Goal: Check status: Check status

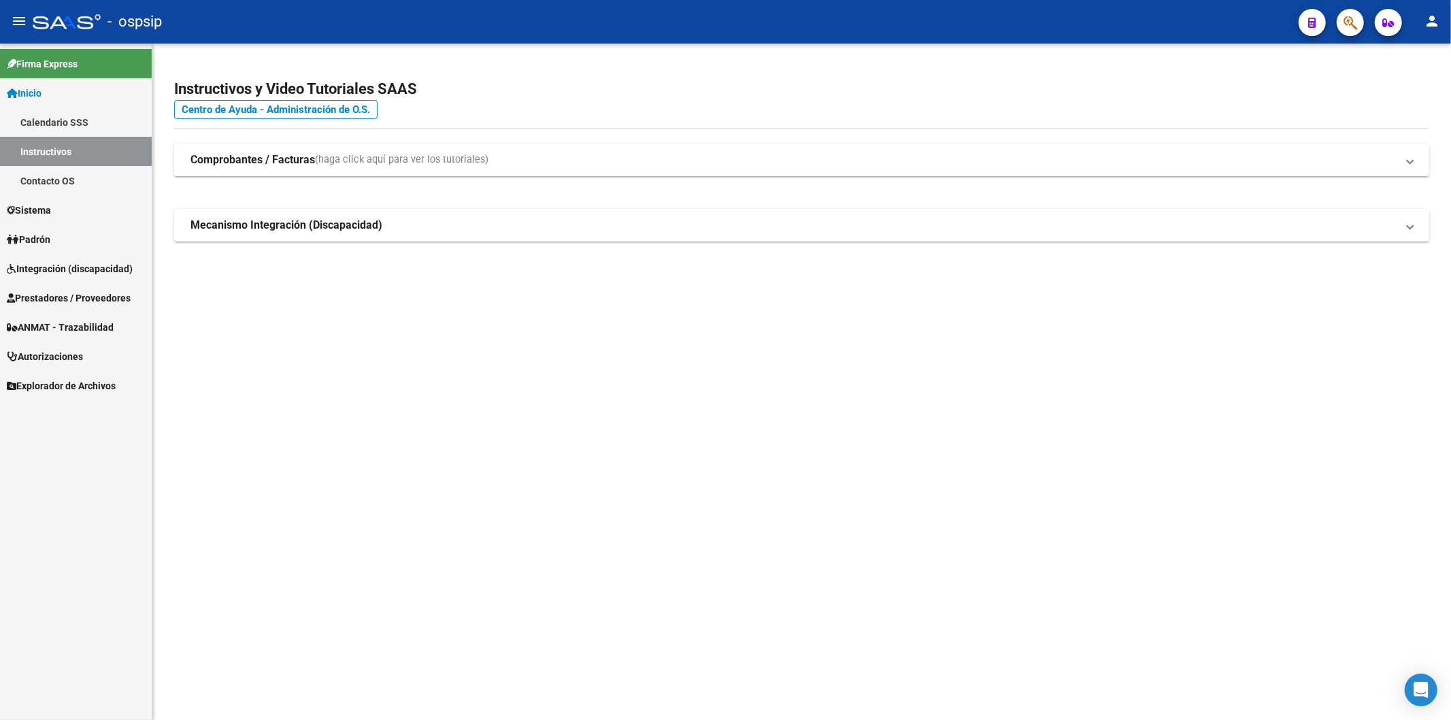
click at [610, 409] on mat-sidenav-content "Instructivos y Video Tutoriales SAAS Centro de Ayuda - Administración de O.S. C…" at bounding box center [801, 382] width 1298 height 676
click at [61, 295] on span "Prestadores / Proveedores" at bounding box center [69, 297] width 124 height 15
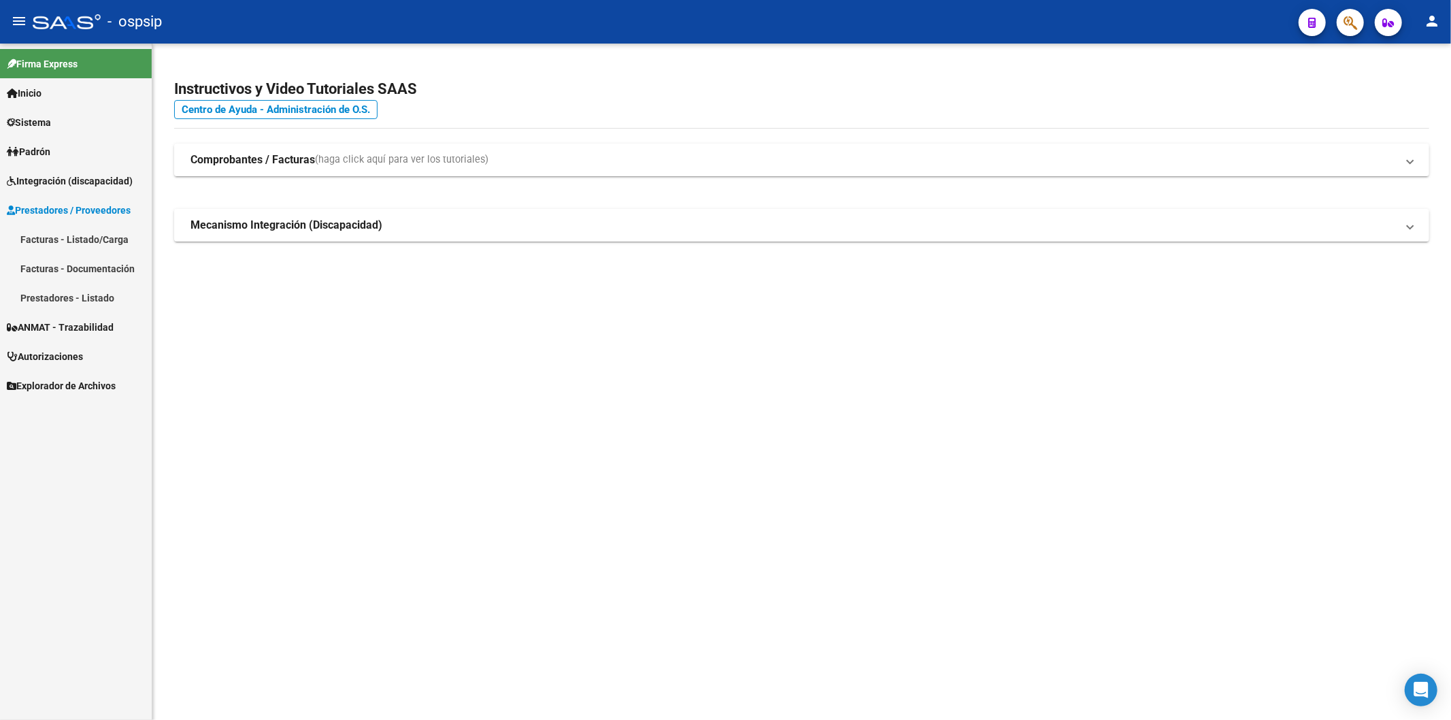
click at [85, 237] on link "Facturas - Listado/Carga" at bounding box center [76, 238] width 152 height 29
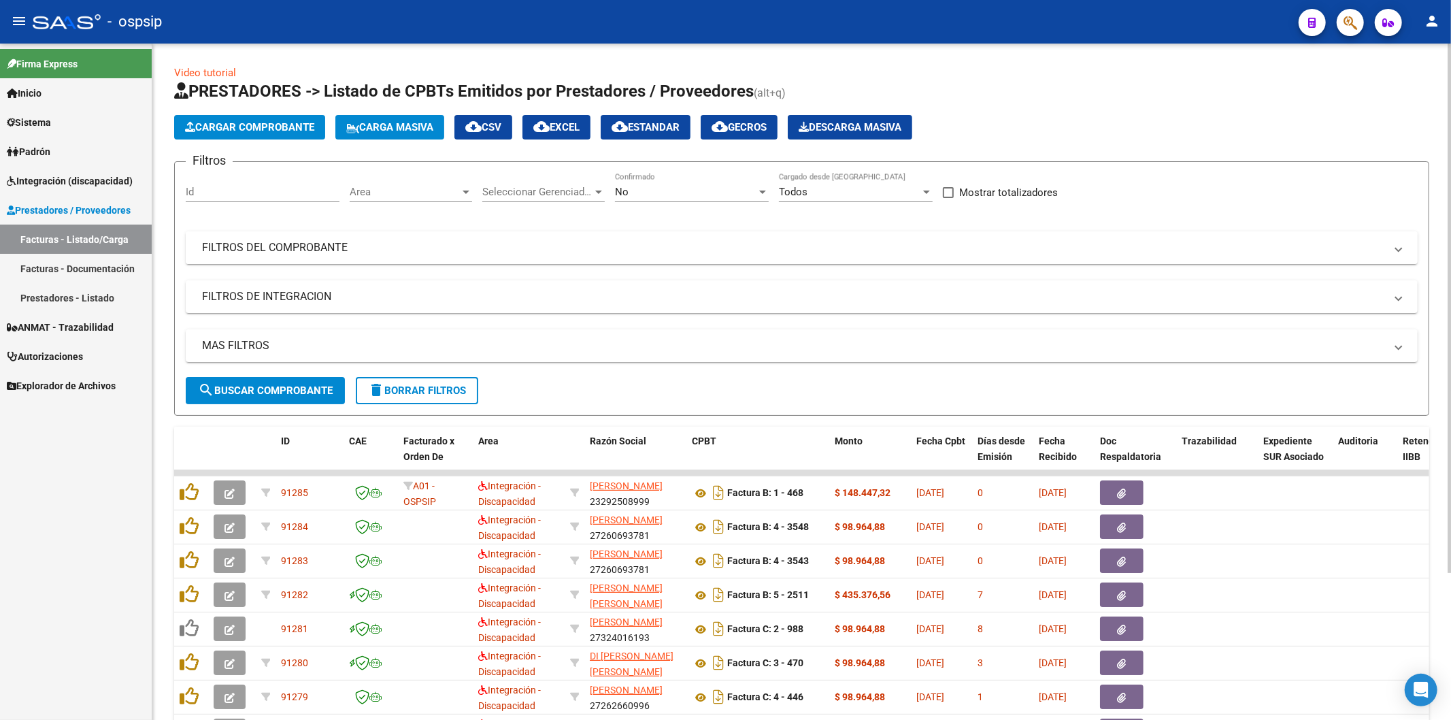
click at [1095, 243] on mat-panel-title "FILTROS DEL COMPROBANTE" at bounding box center [793, 247] width 1183 height 15
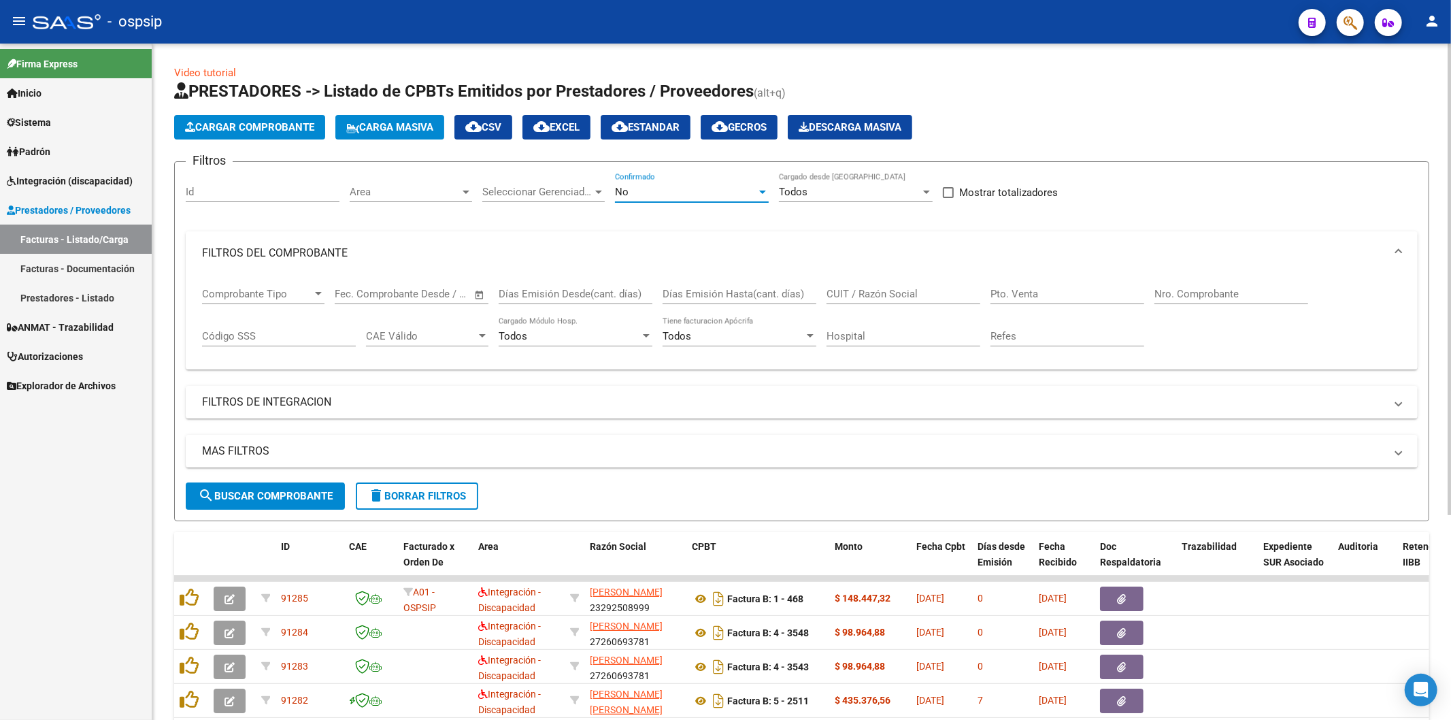
click at [756, 188] on div "No" at bounding box center [685, 192] width 141 height 12
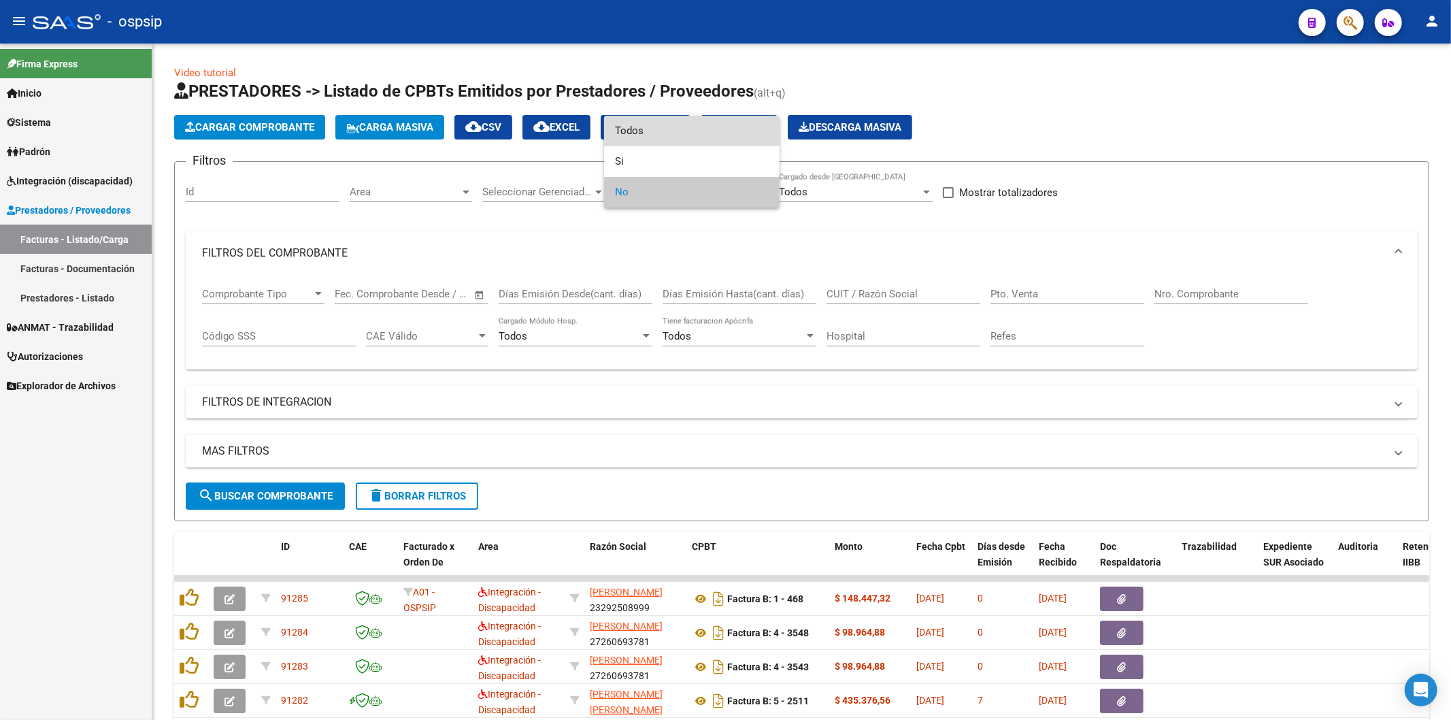
click at [687, 132] on span "Todos" at bounding box center [692, 131] width 154 height 31
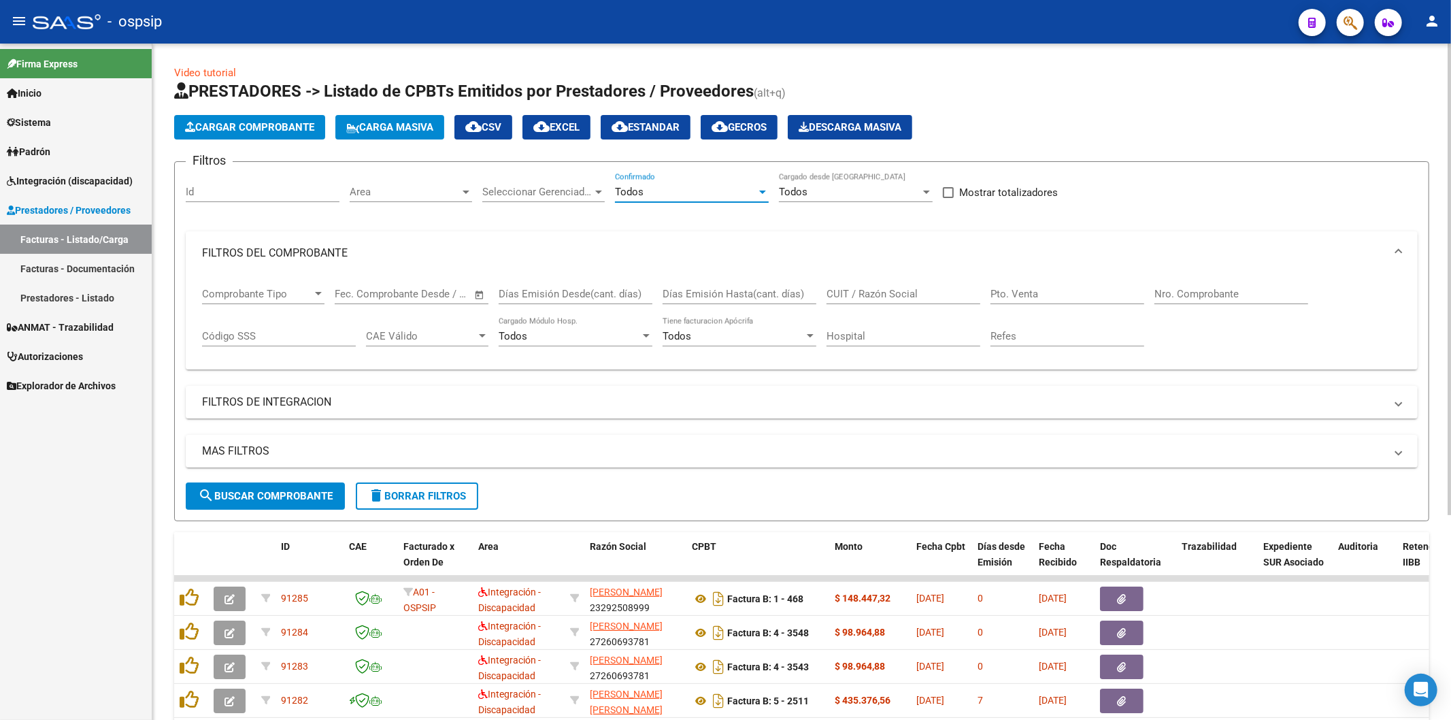
click at [1193, 294] on input "Nro. Comprobante" at bounding box center [1231, 294] width 154 height 12
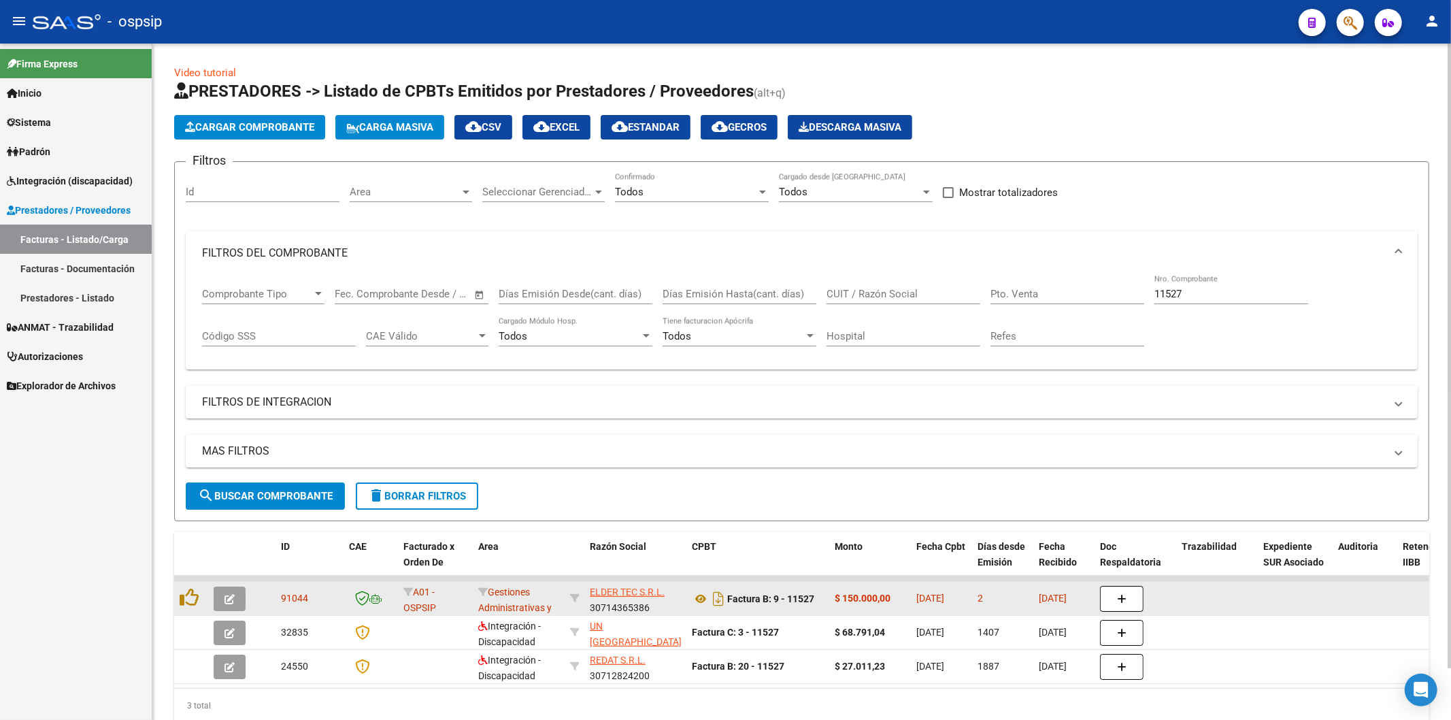
click at [200, 597] on div at bounding box center [191, 598] width 23 height 21
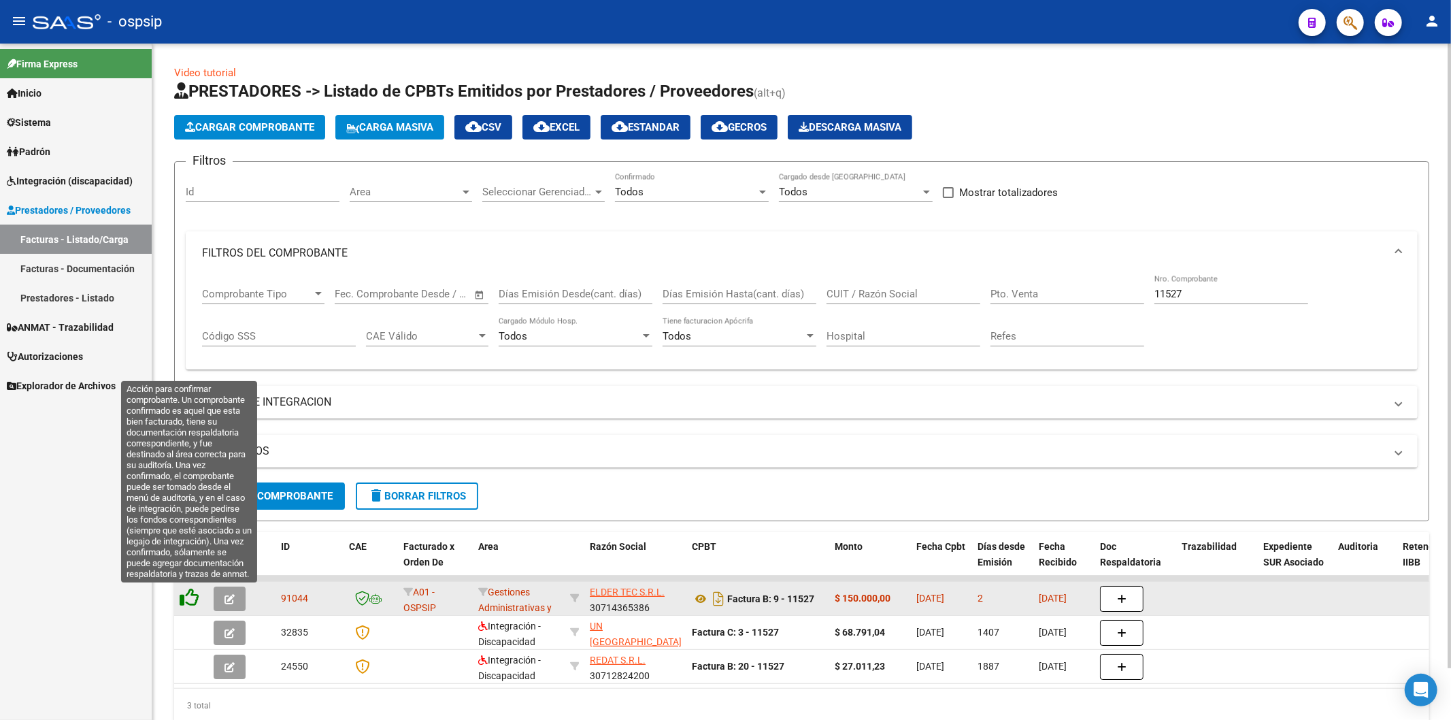
click at [195, 597] on icon at bounding box center [189, 597] width 19 height 19
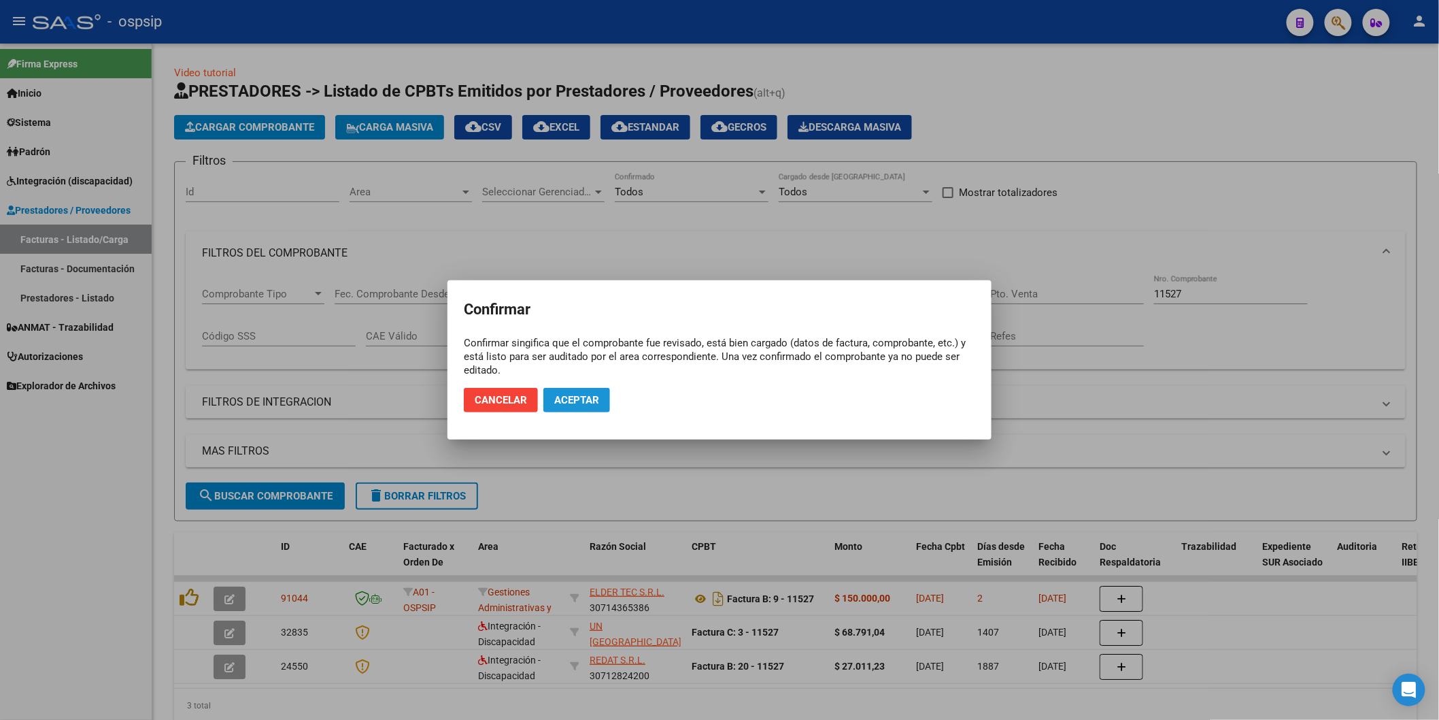
click at [566, 409] on button "Aceptar" at bounding box center [576, 400] width 67 height 24
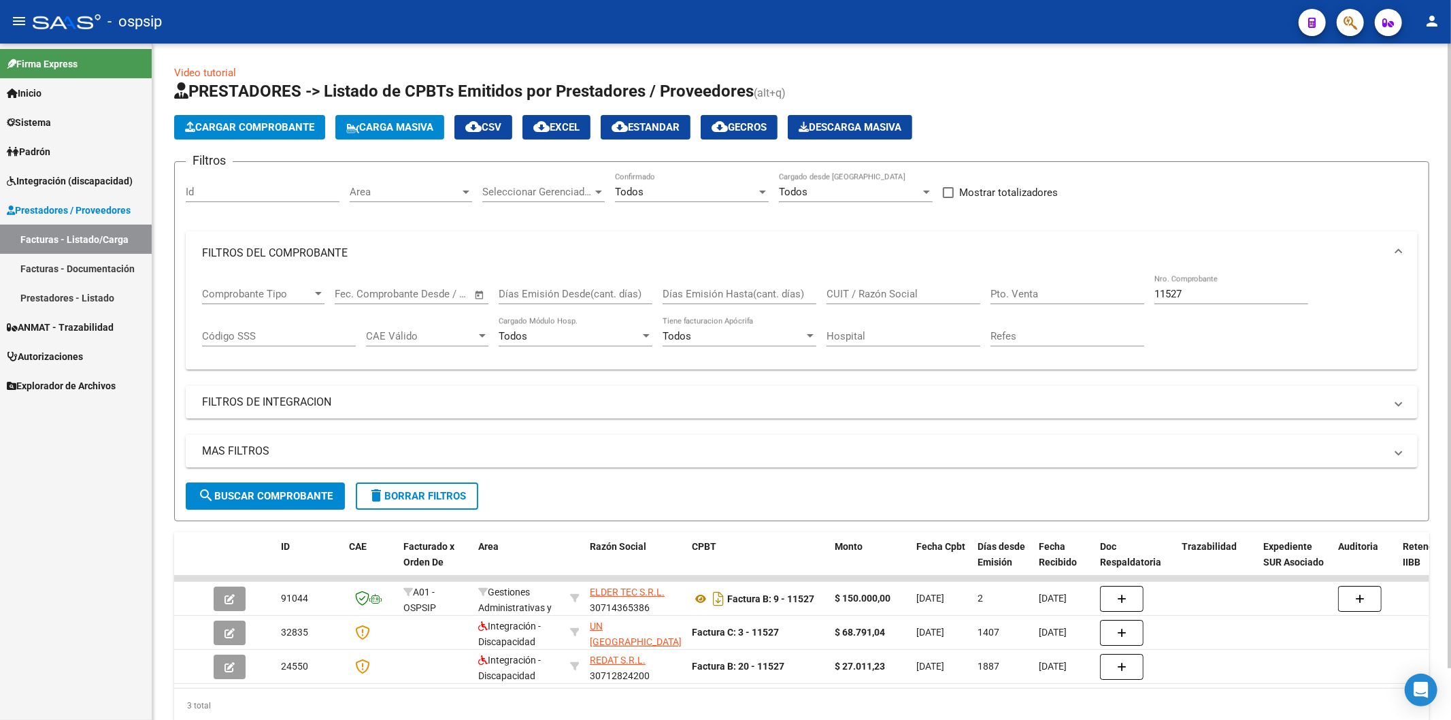
click at [1234, 291] on input "11527" at bounding box center [1231, 294] width 154 height 12
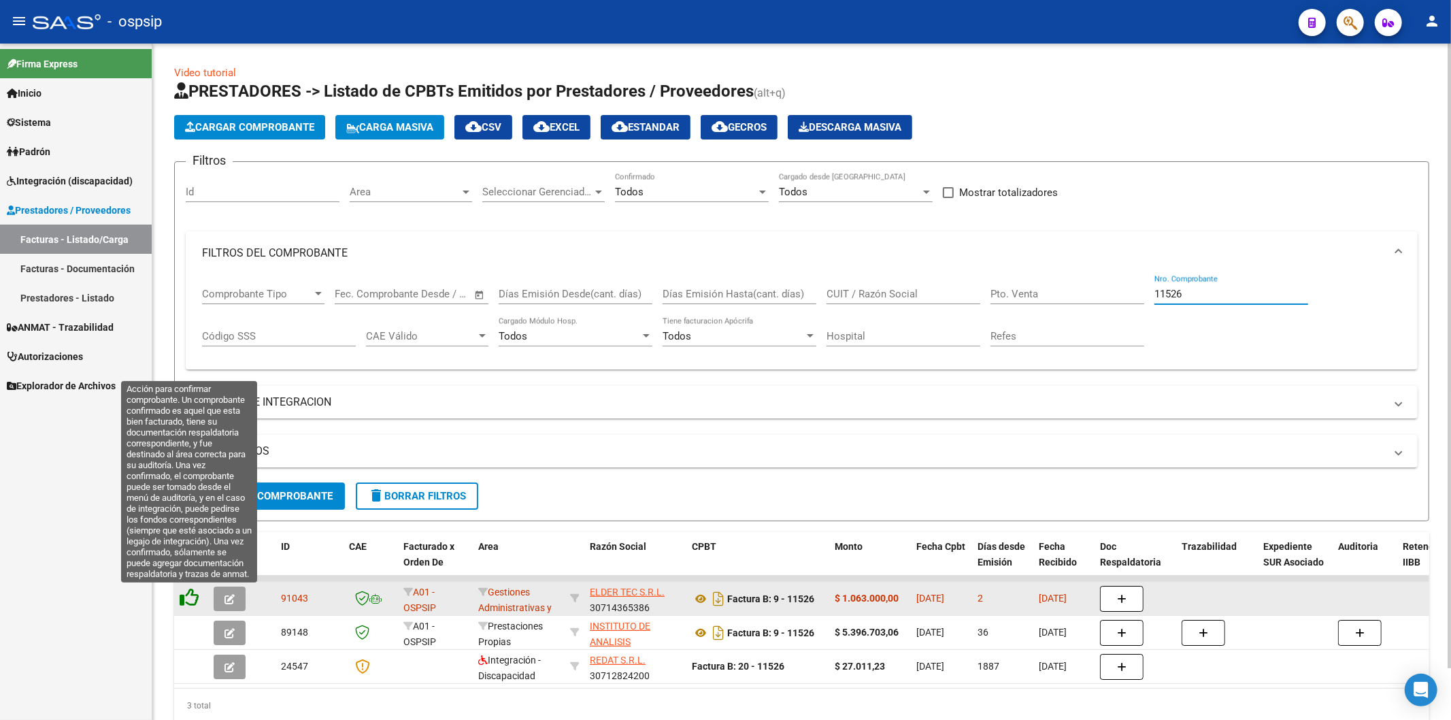
click at [194, 594] on icon at bounding box center [189, 597] width 19 height 19
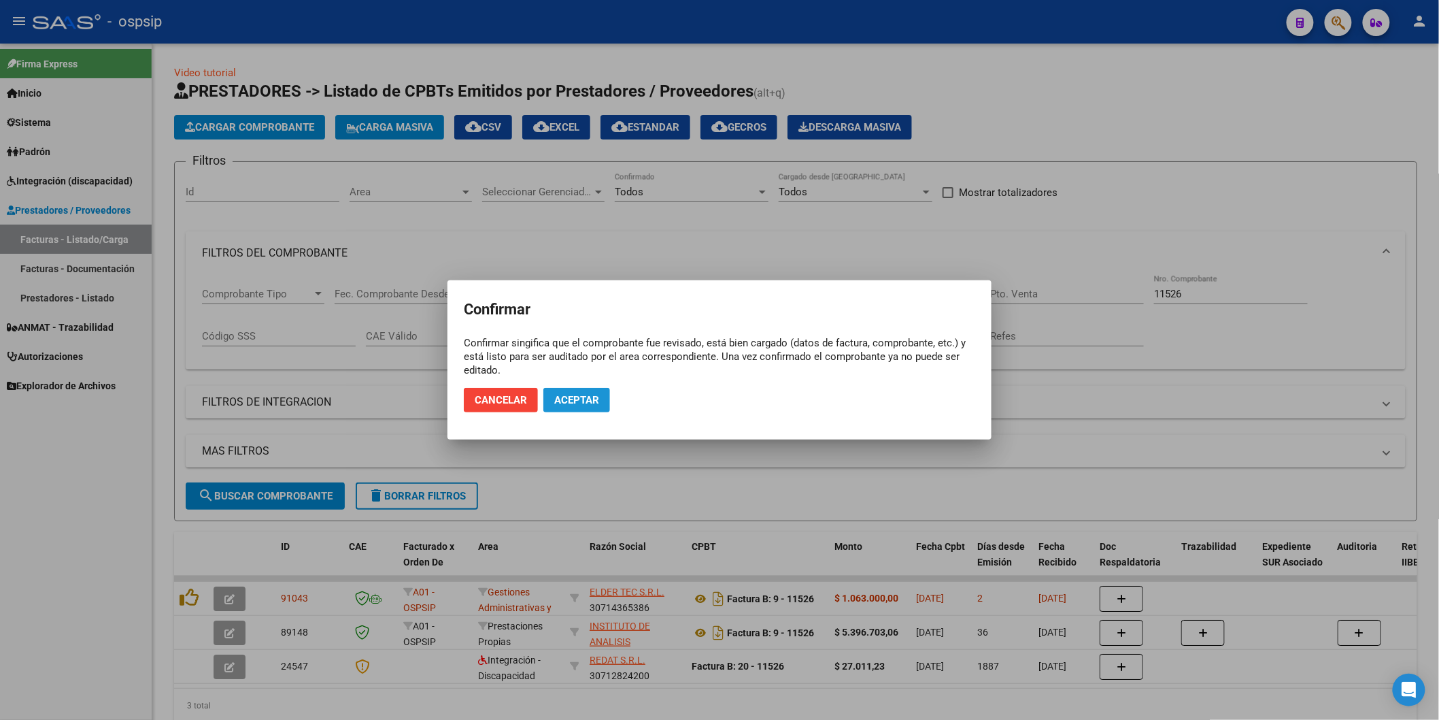
click at [579, 406] on button "Aceptar" at bounding box center [576, 400] width 67 height 24
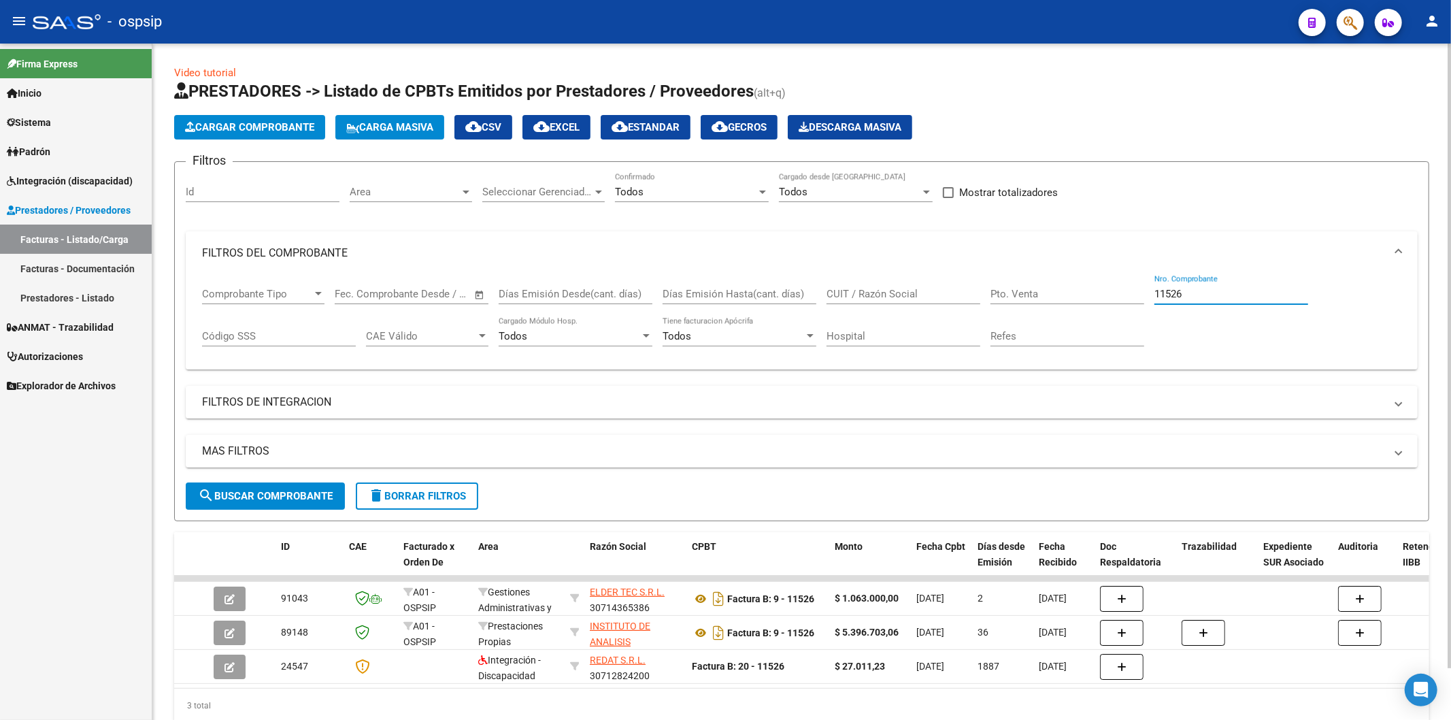
click at [1207, 294] on input "11526" at bounding box center [1231, 294] width 154 height 12
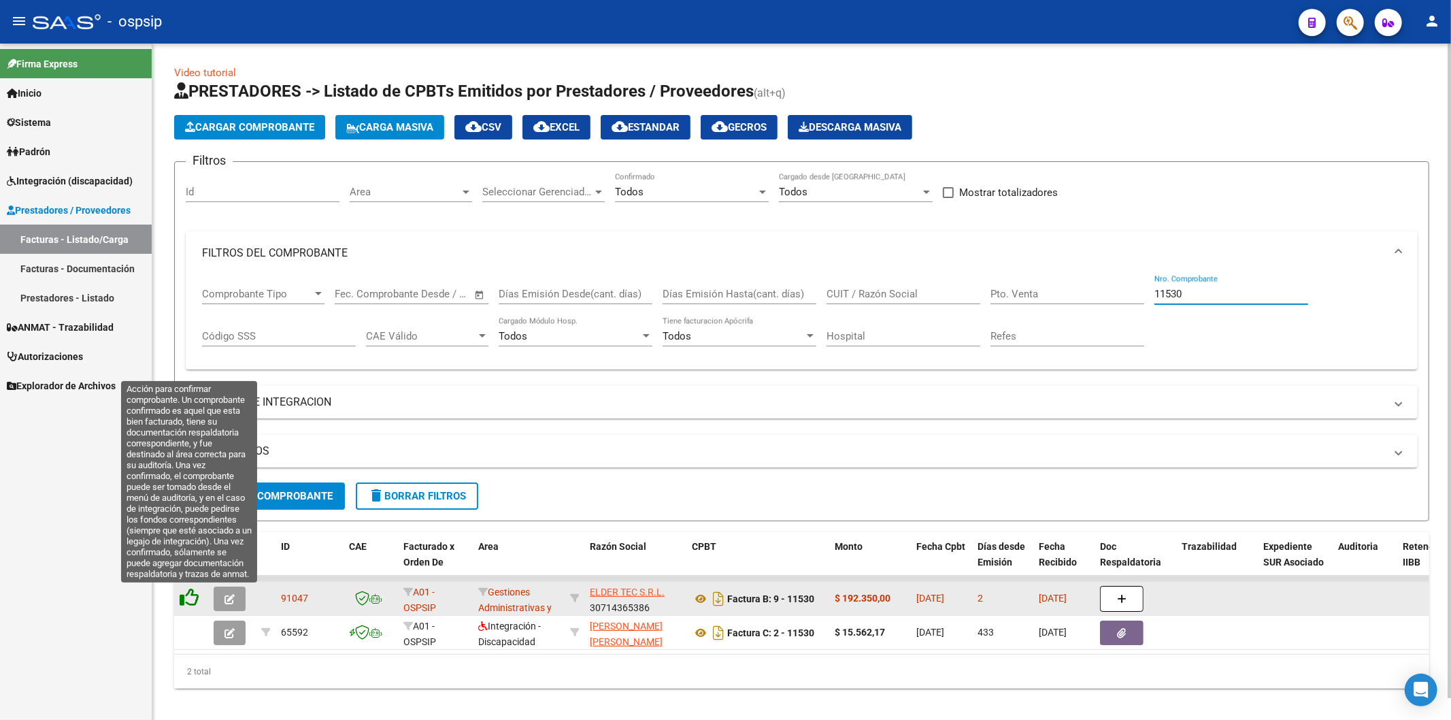
click at [196, 603] on icon at bounding box center [189, 597] width 19 height 19
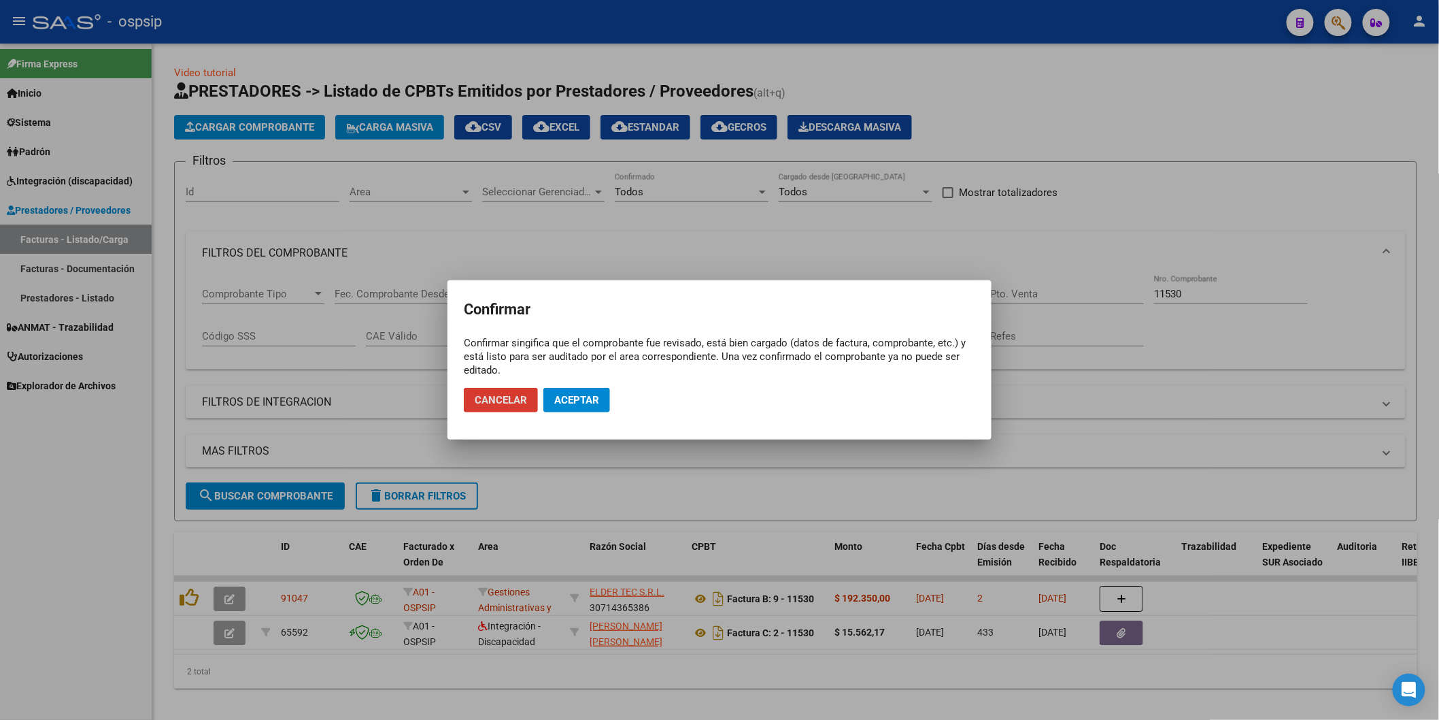
click at [574, 399] on span "Aceptar" at bounding box center [576, 400] width 45 height 12
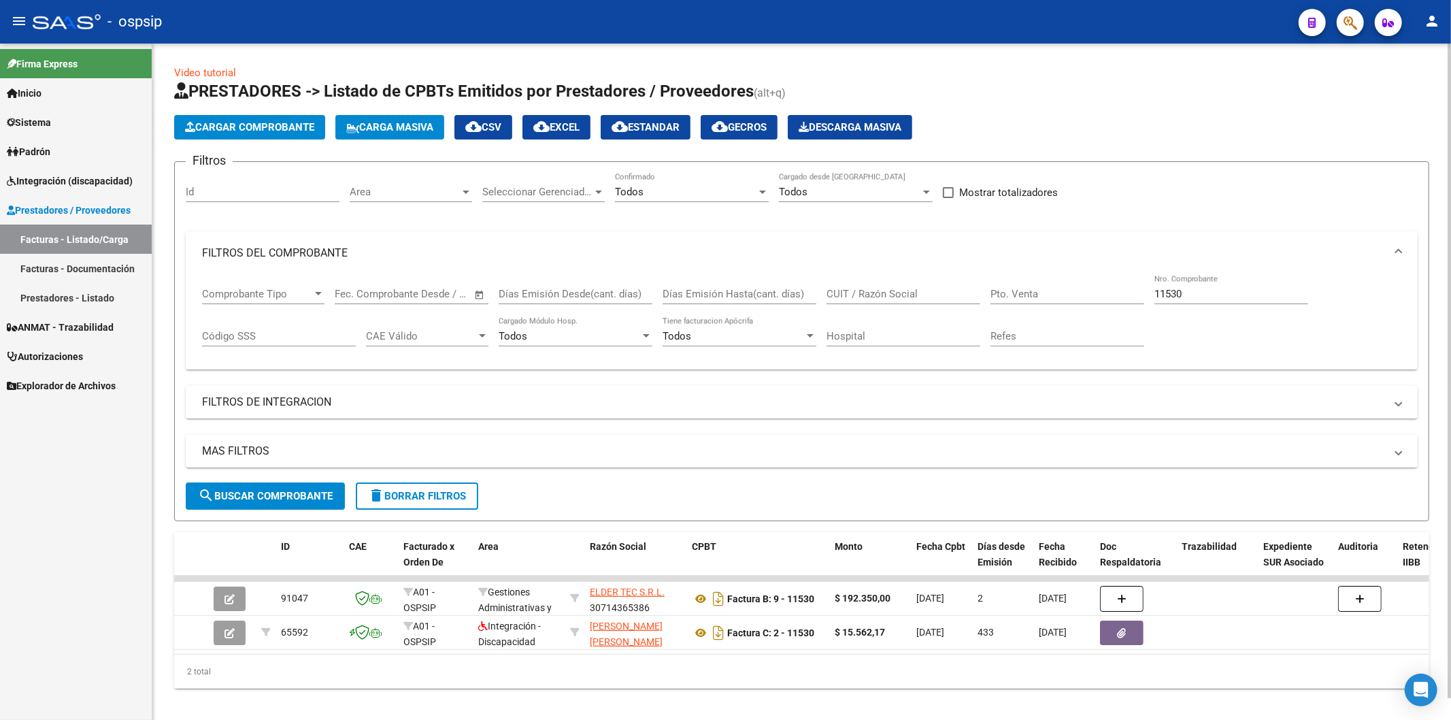
click at [1211, 295] on input "11530" at bounding box center [1231, 294] width 154 height 12
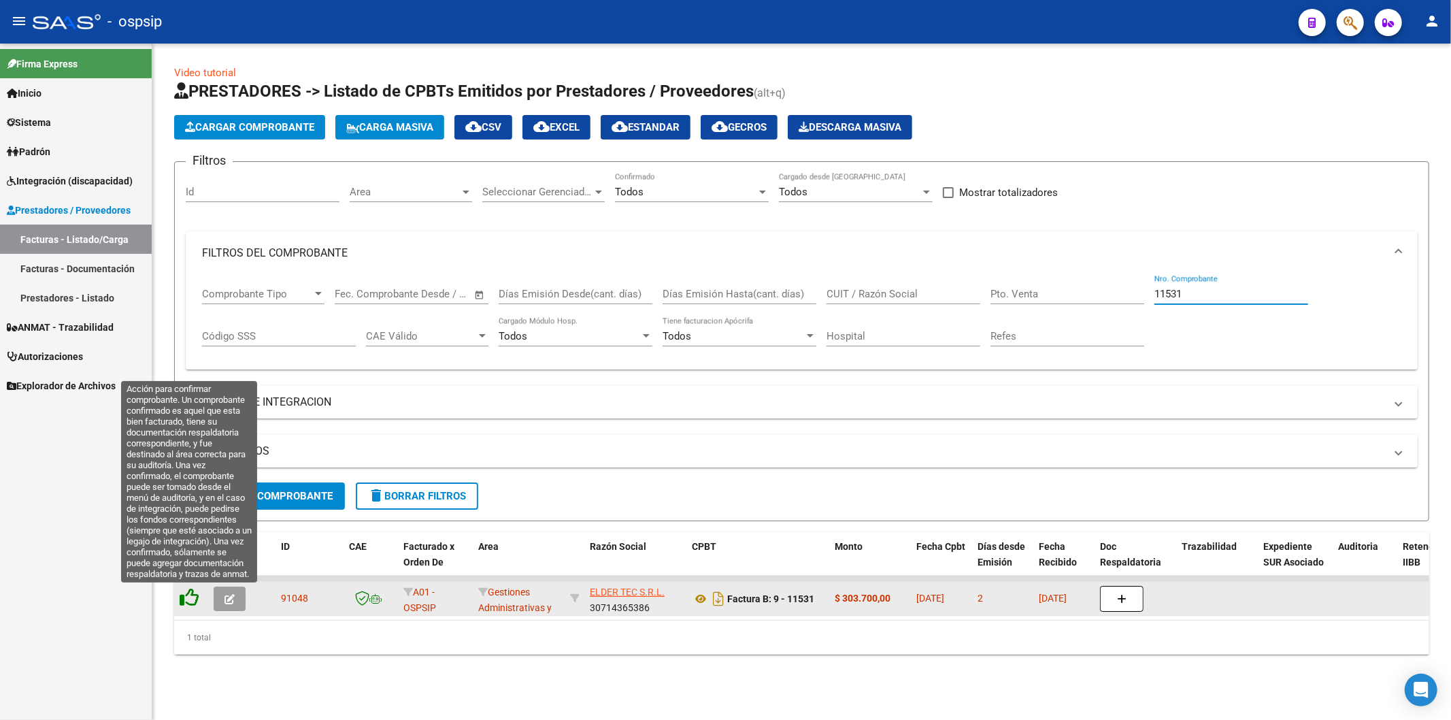
click at [184, 598] on icon at bounding box center [189, 597] width 19 height 19
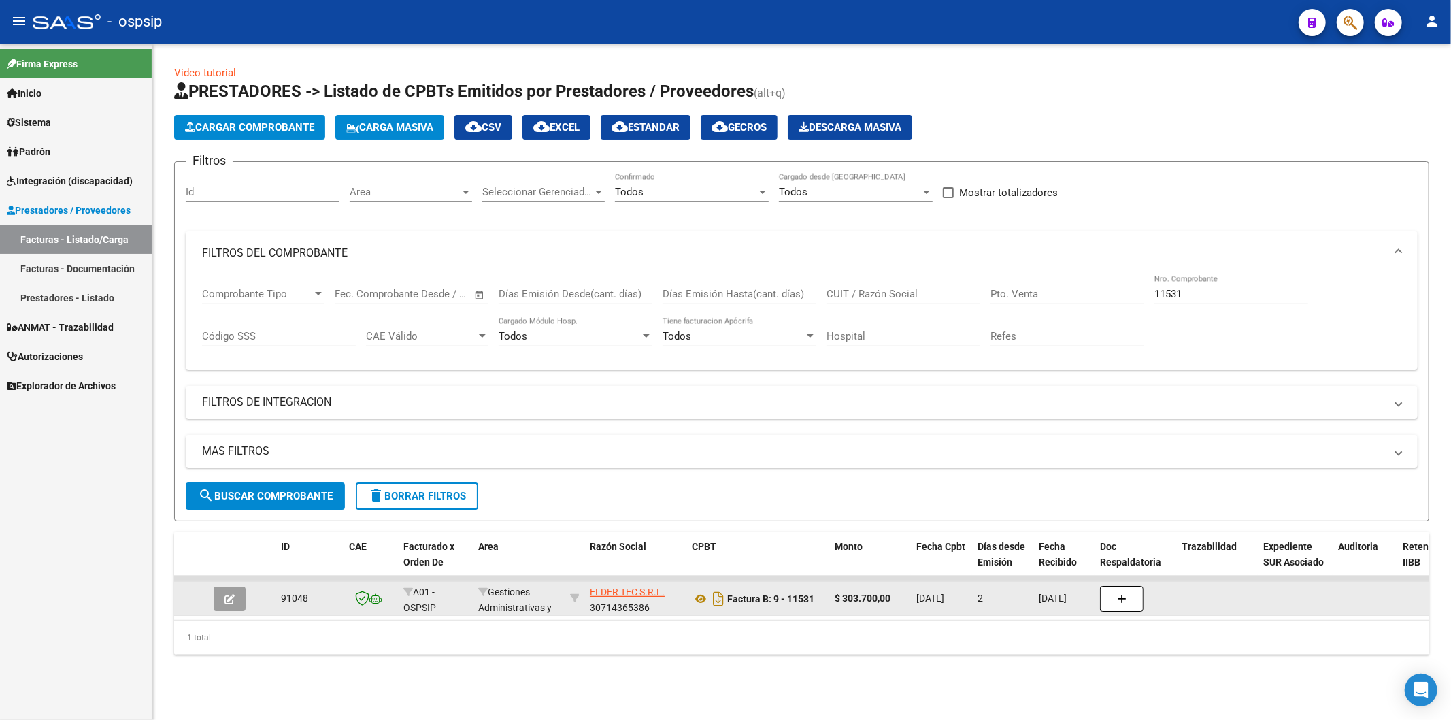
click at [1242, 295] on input "11531" at bounding box center [1231, 294] width 154 height 12
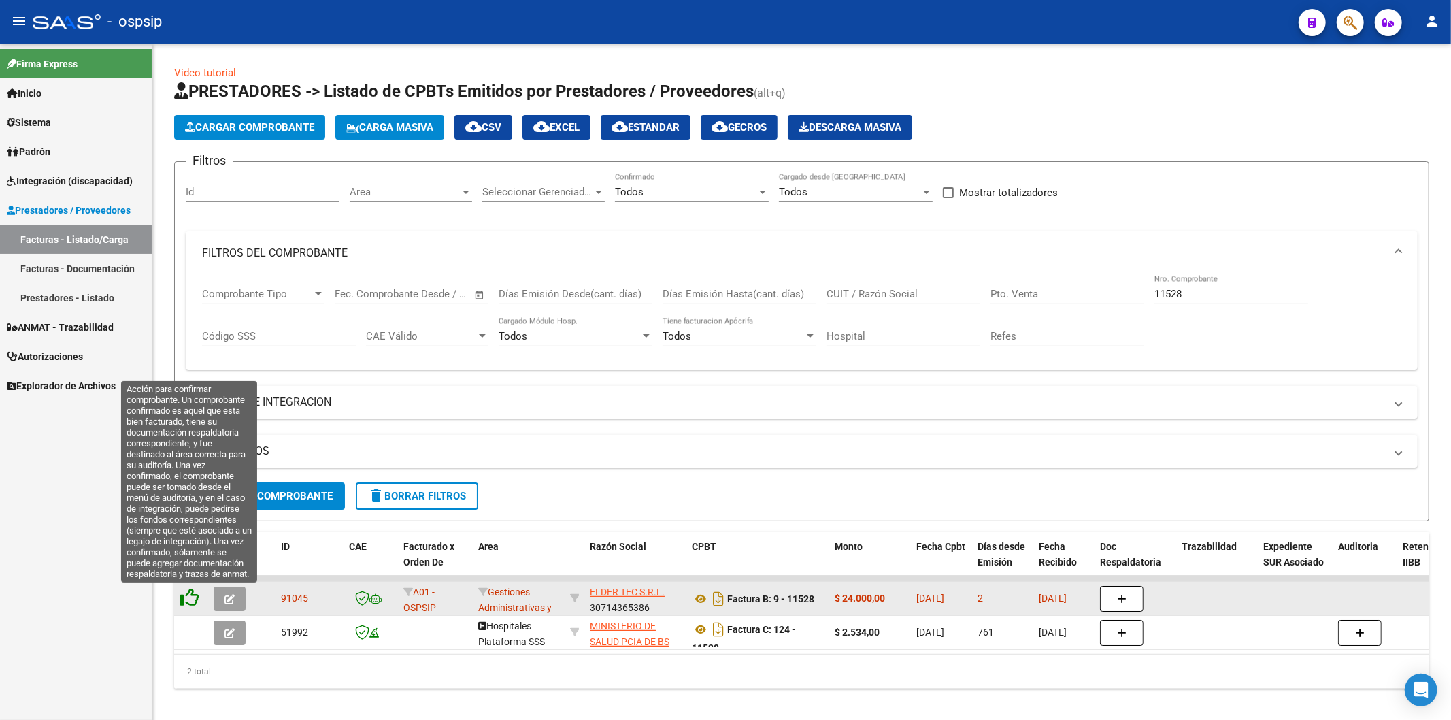
click at [188, 594] on icon at bounding box center [189, 597] width 19 height 19
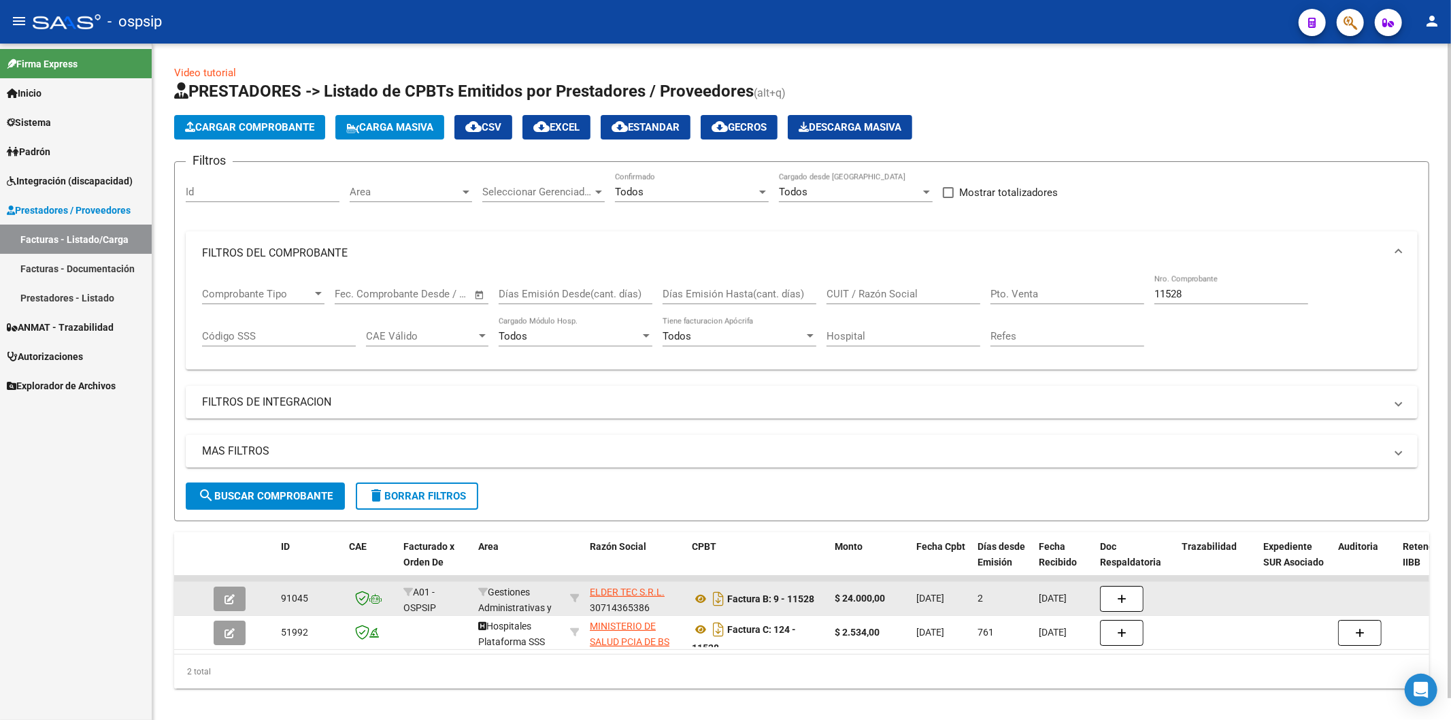
click at [1221, 290] on input "11528" at bounding box center [1231, 294] width 154 height 12
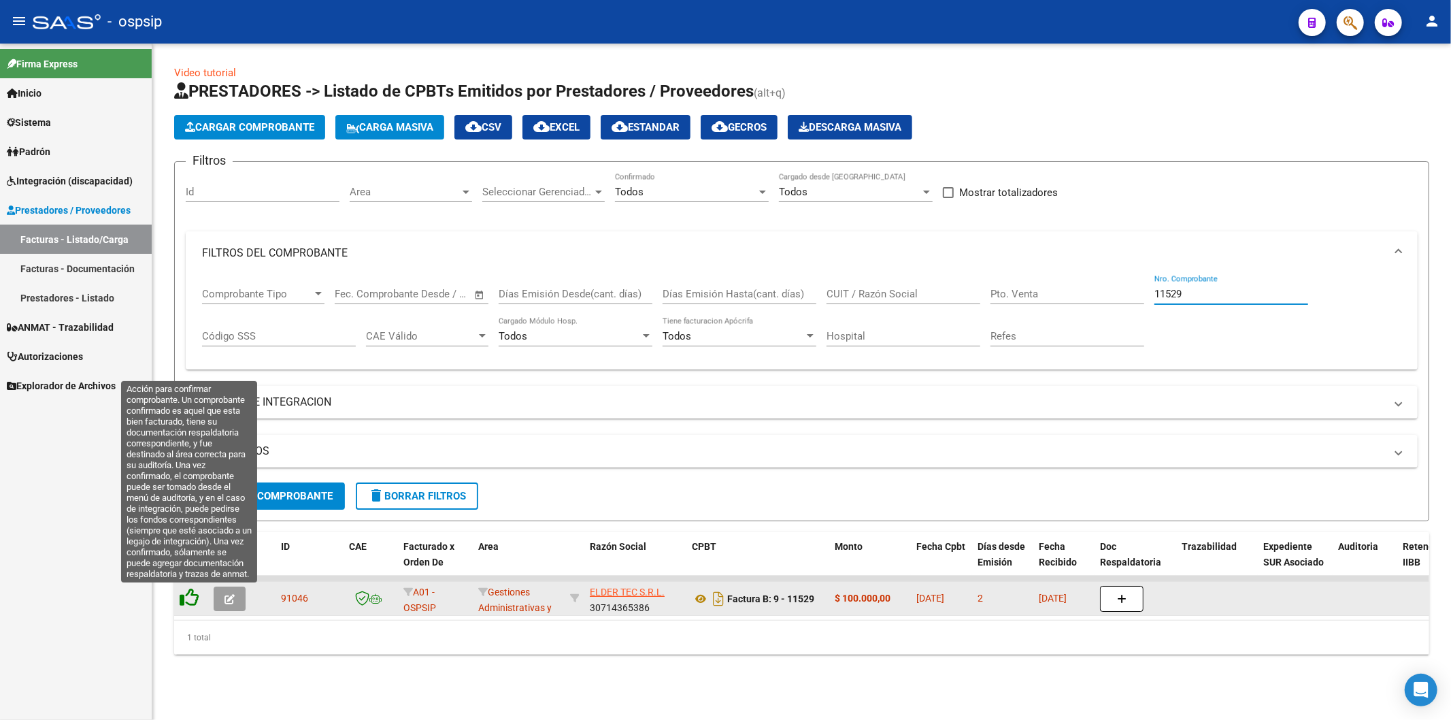
click at [192, 600] on icon at bounding box center [189, 597] width 19 height 19
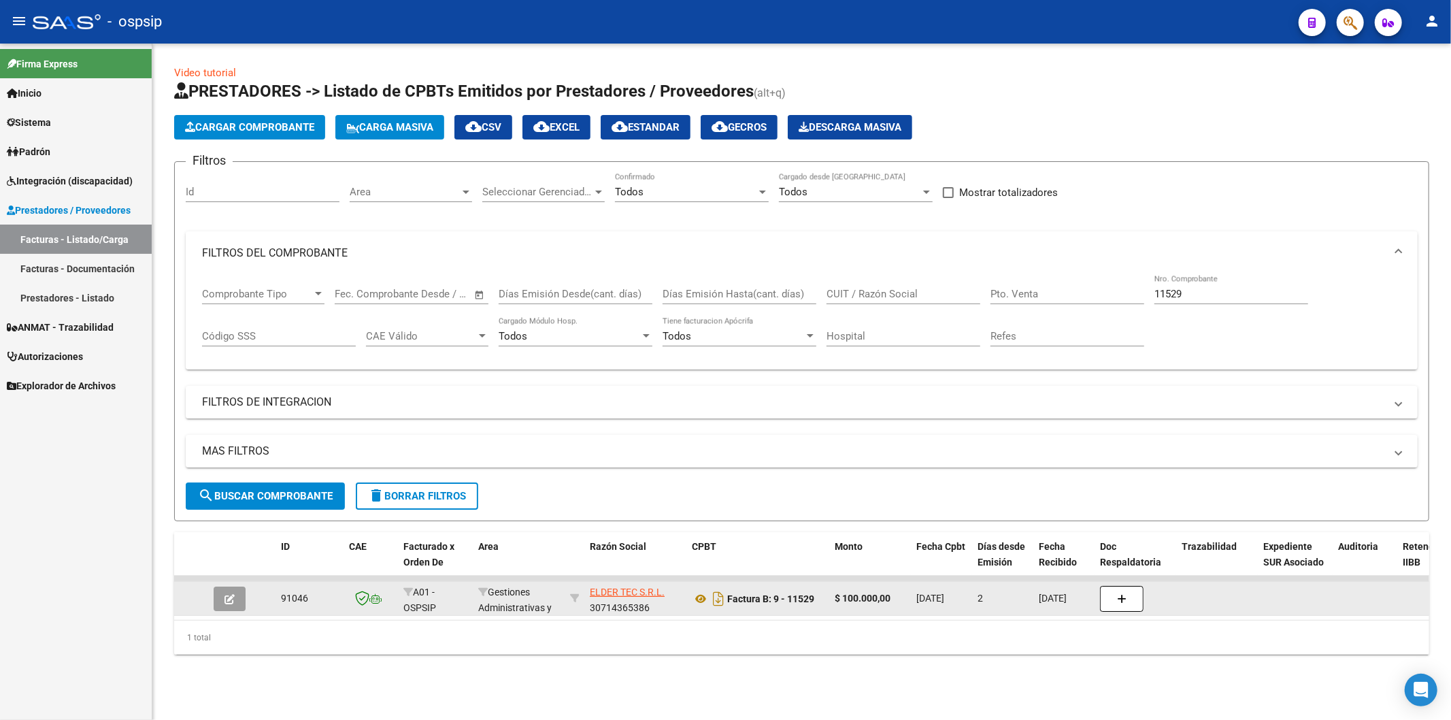
click at [1225, 294] on input "11529" at bounding box center [1231, 294] width 154 height 12
type input "1"
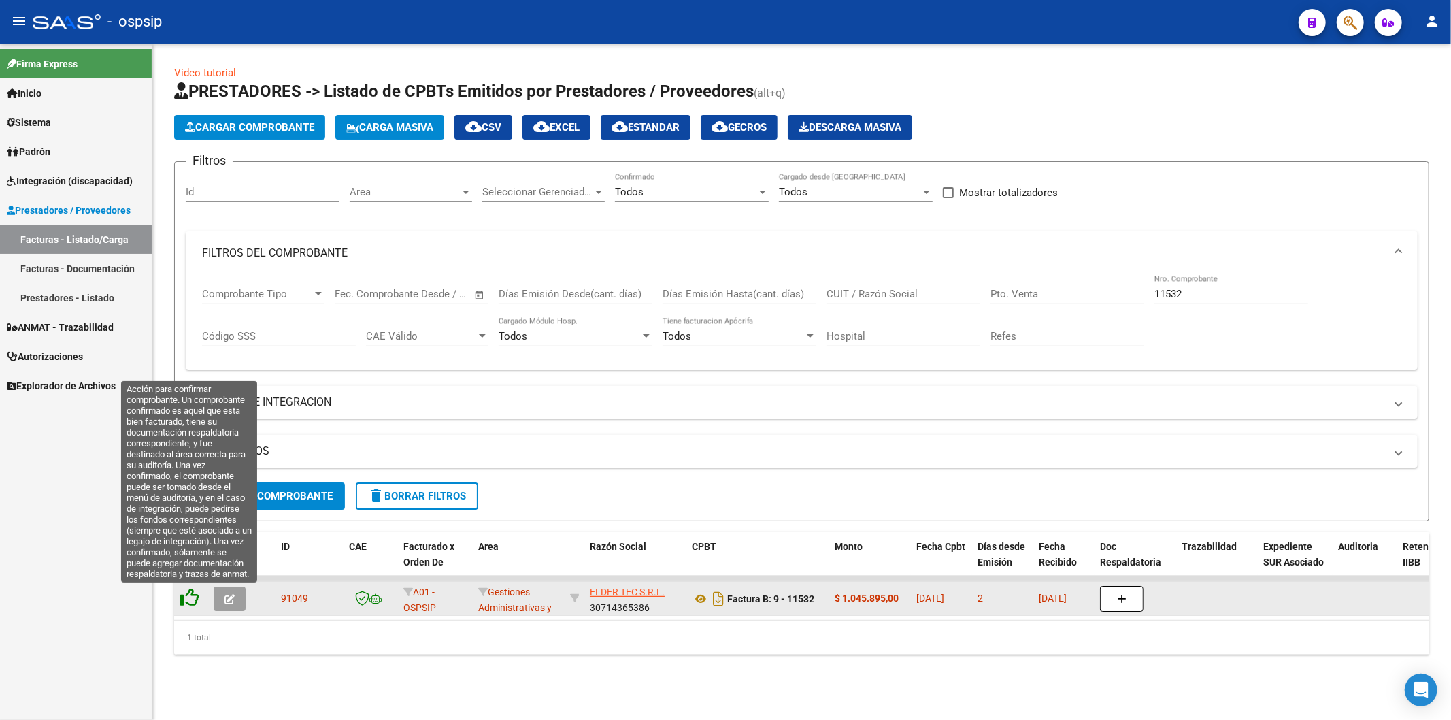
click at [192, 596] on icon at bounding box center [189, 597] width 19 height 19
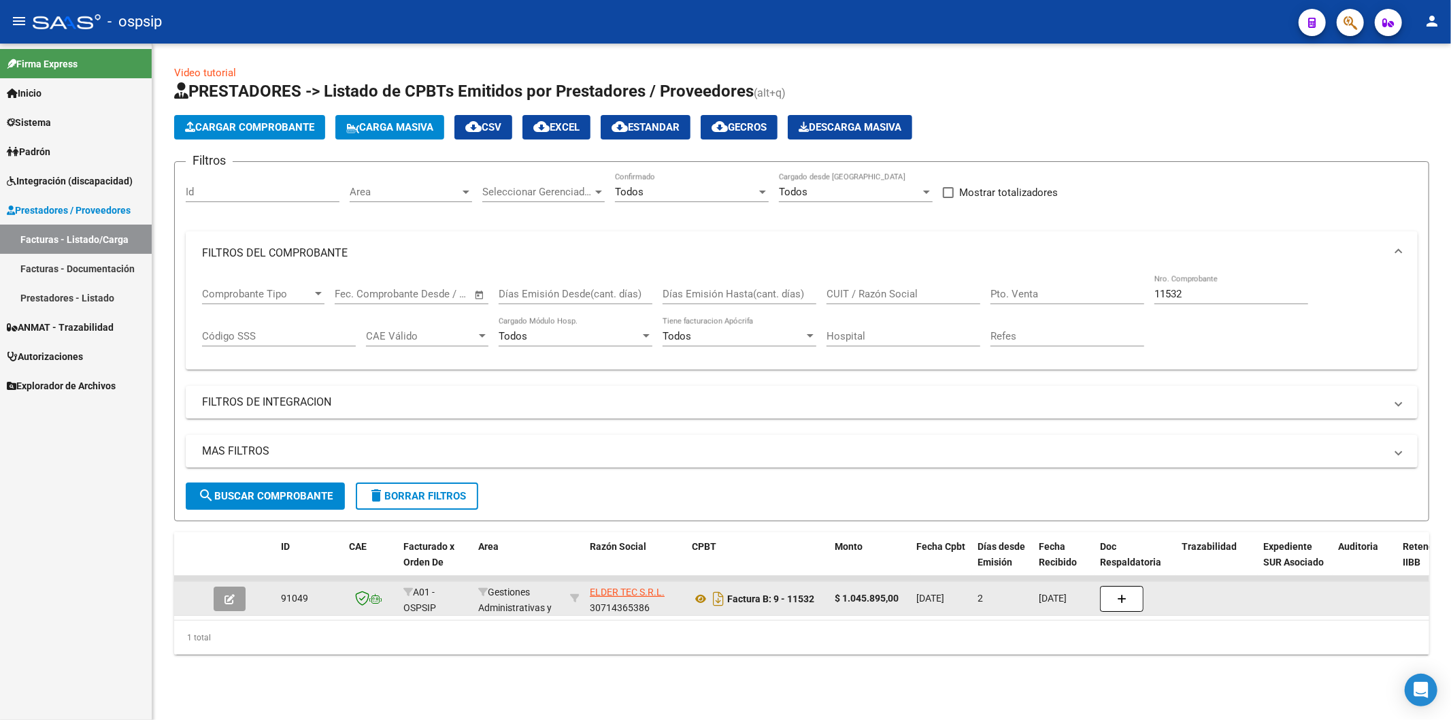
click at [1197, 297] on input "11532" at bounding box center [1231, 294] width 154 height 12
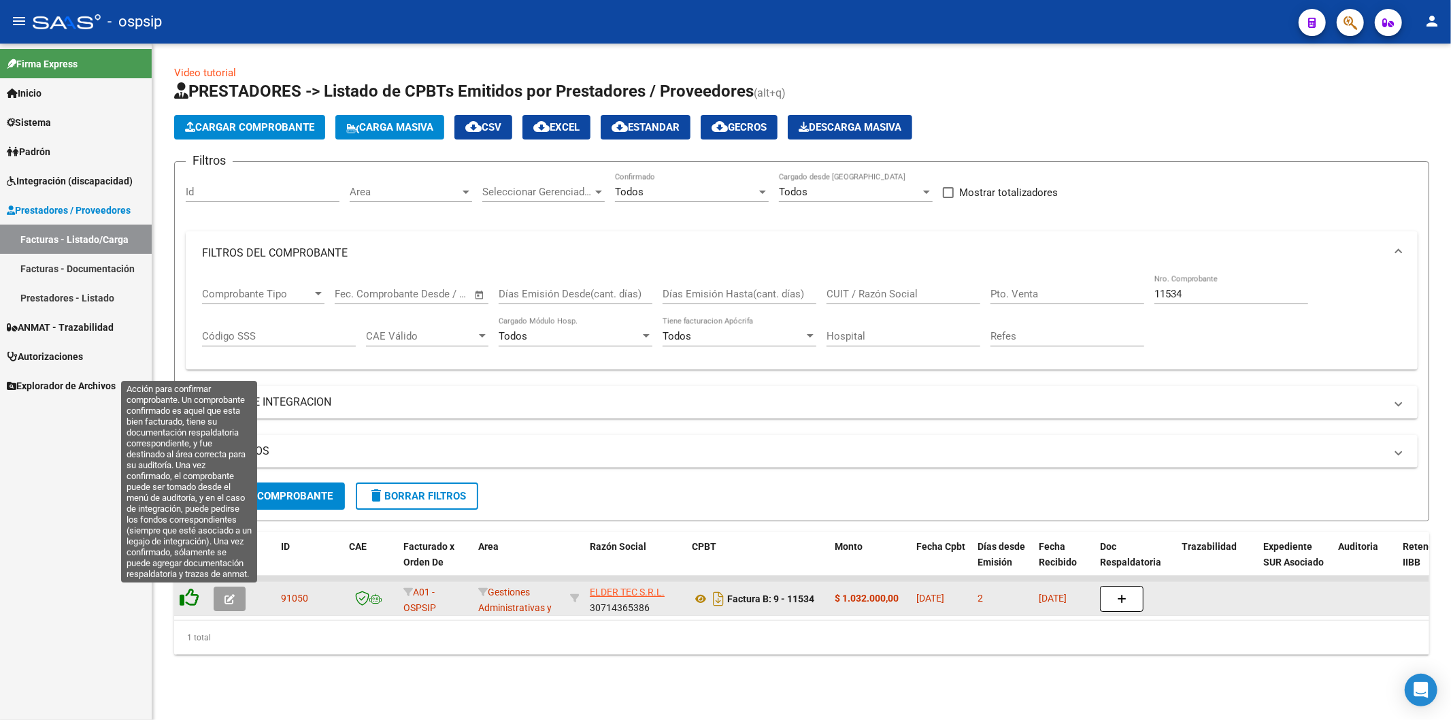
click at [188, 599] on icon at bounding box center [189, 597] width 19 height 19
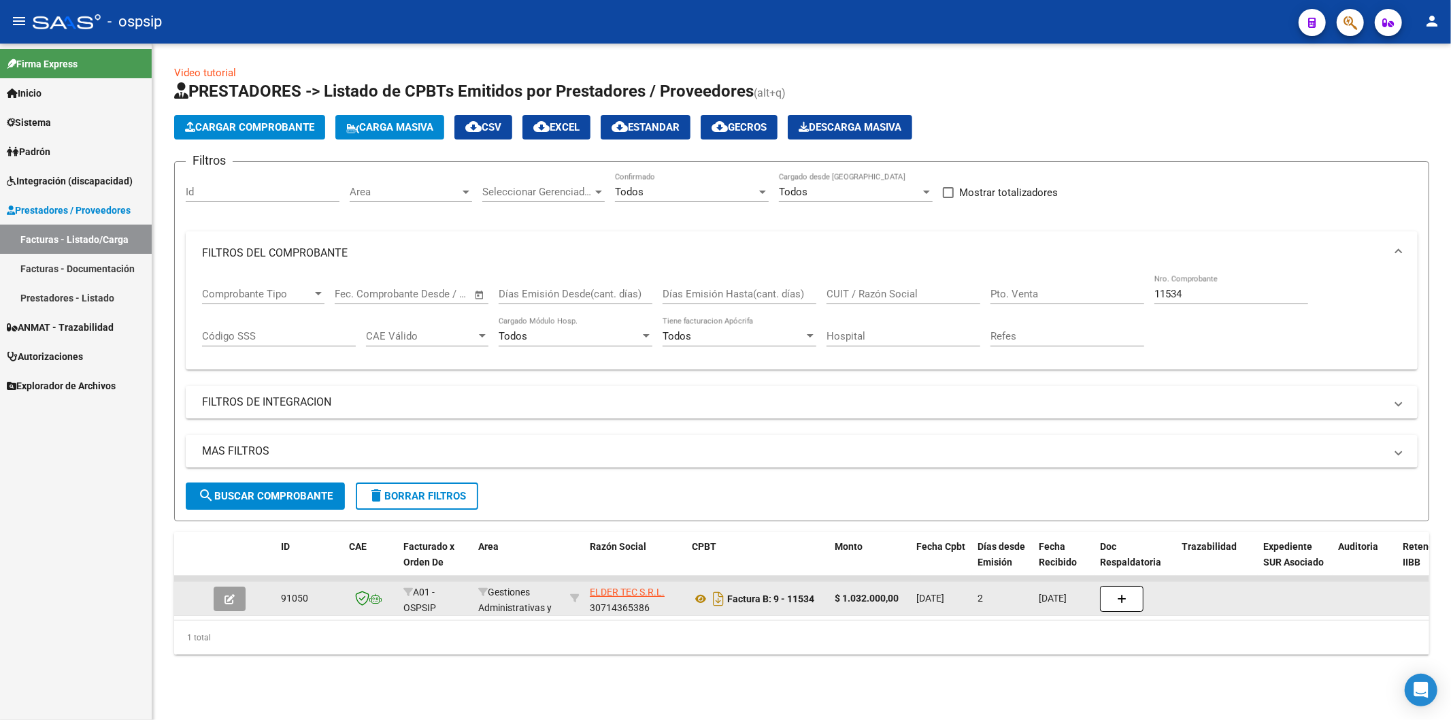
click at [1238, 297] on input "11534" at bounding box center [1231, 294] width 154 height 12
type input "1"
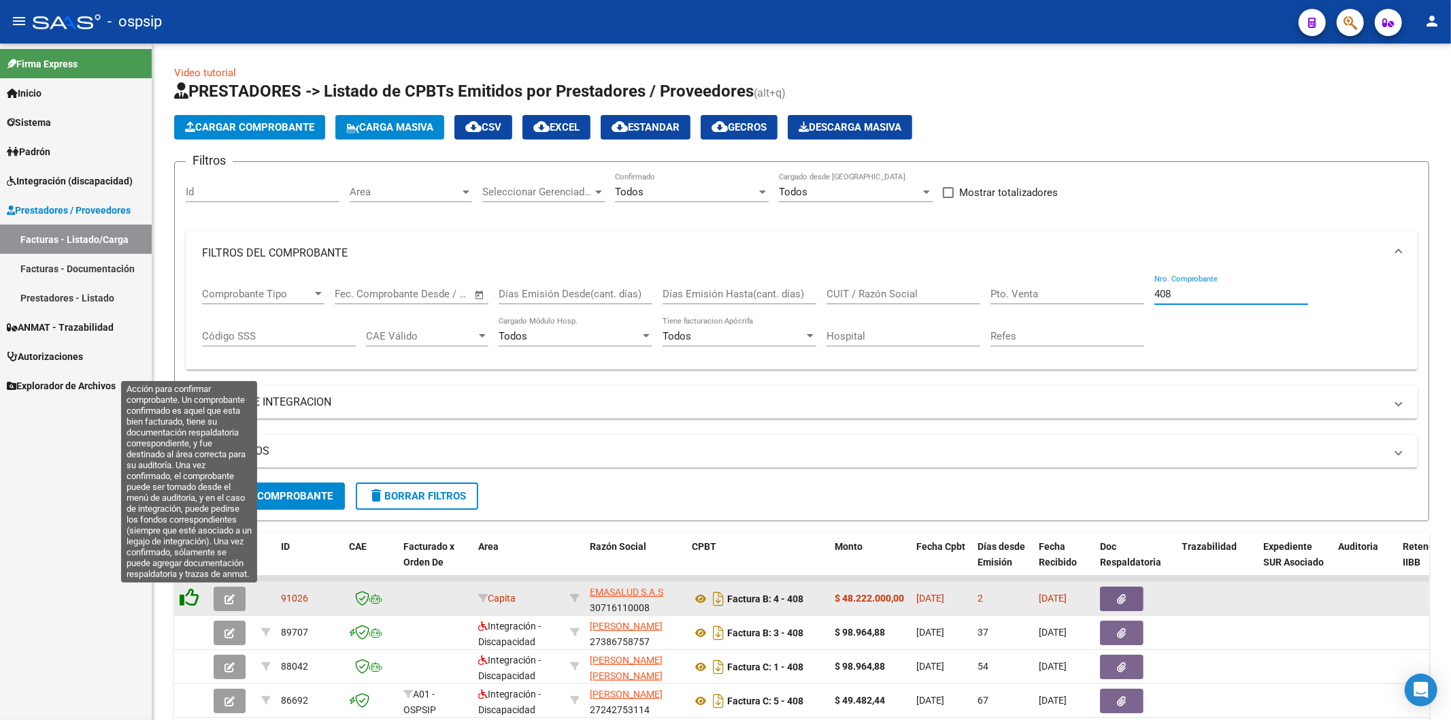
click at [189, 601] on icon at bounding box center [189, 597] width 19 height 19
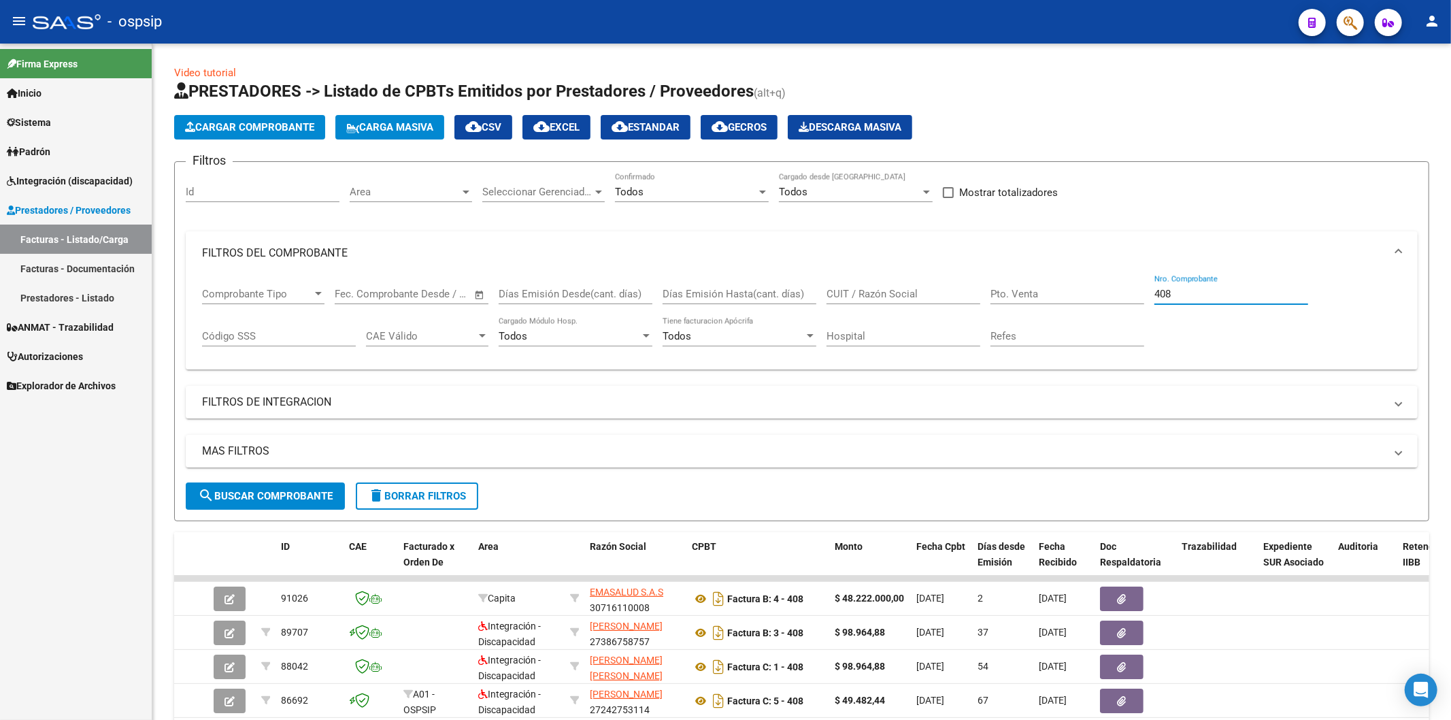
click at [1226, 298] on input "408" at bounding box center [1231, 294] width 154 height 12
type input "4"
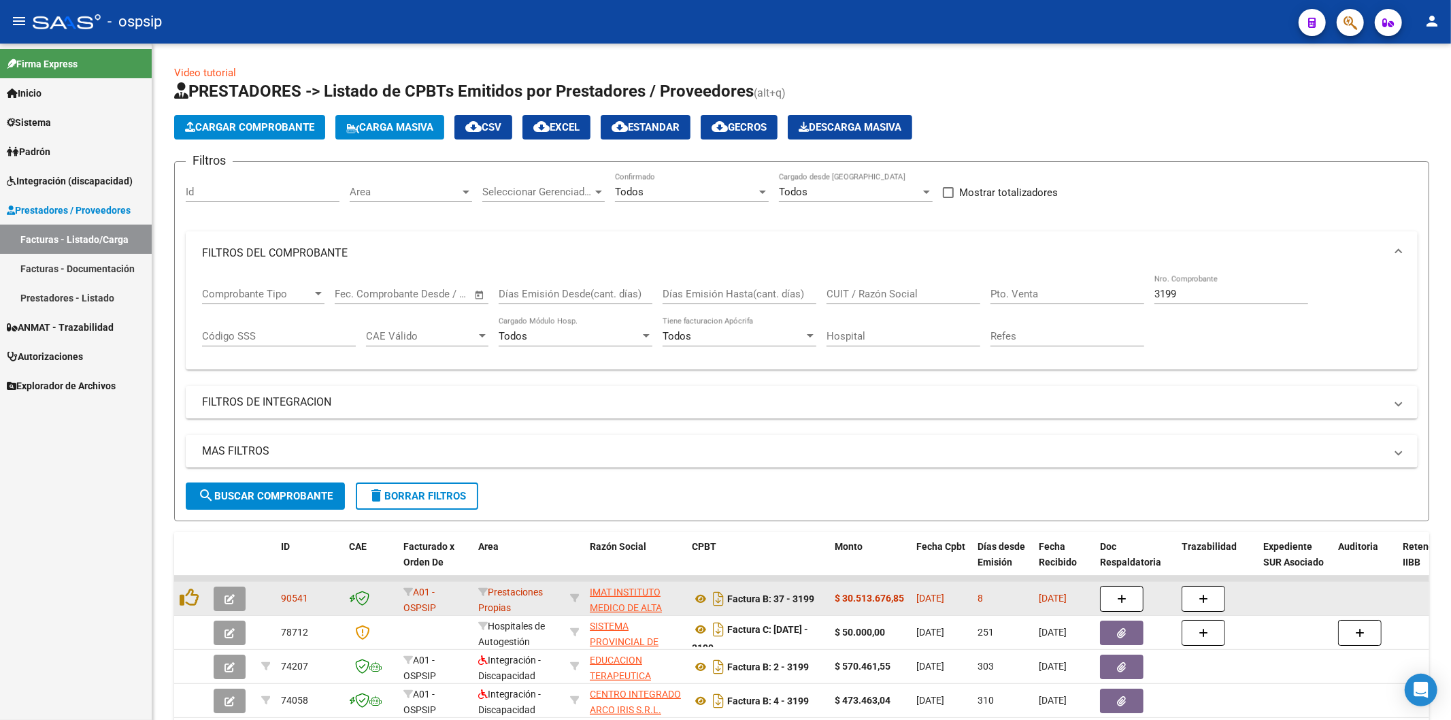
click at [201, 597] on div at bounding box center [191, 598] width 23 height 21
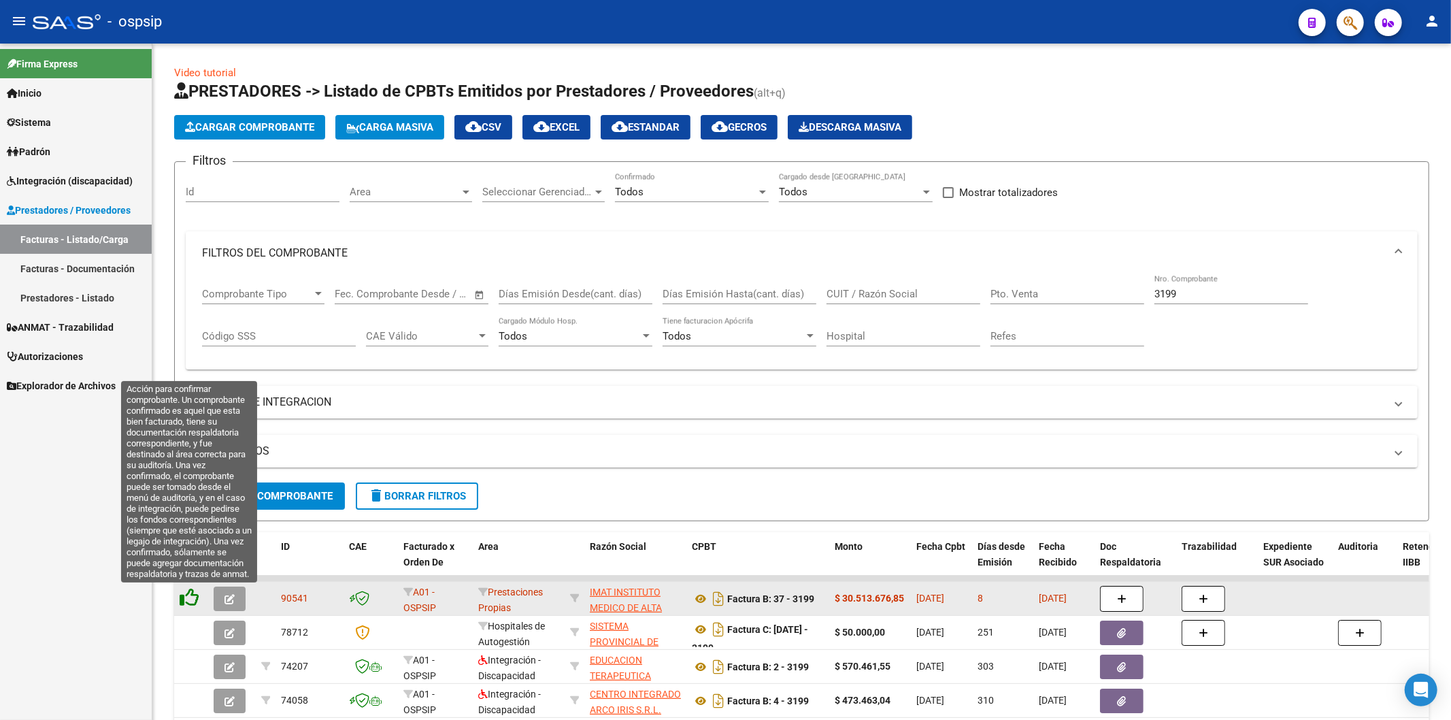
click at [194, 603] on icon at bounding box center [189, 597] width 19 height 19
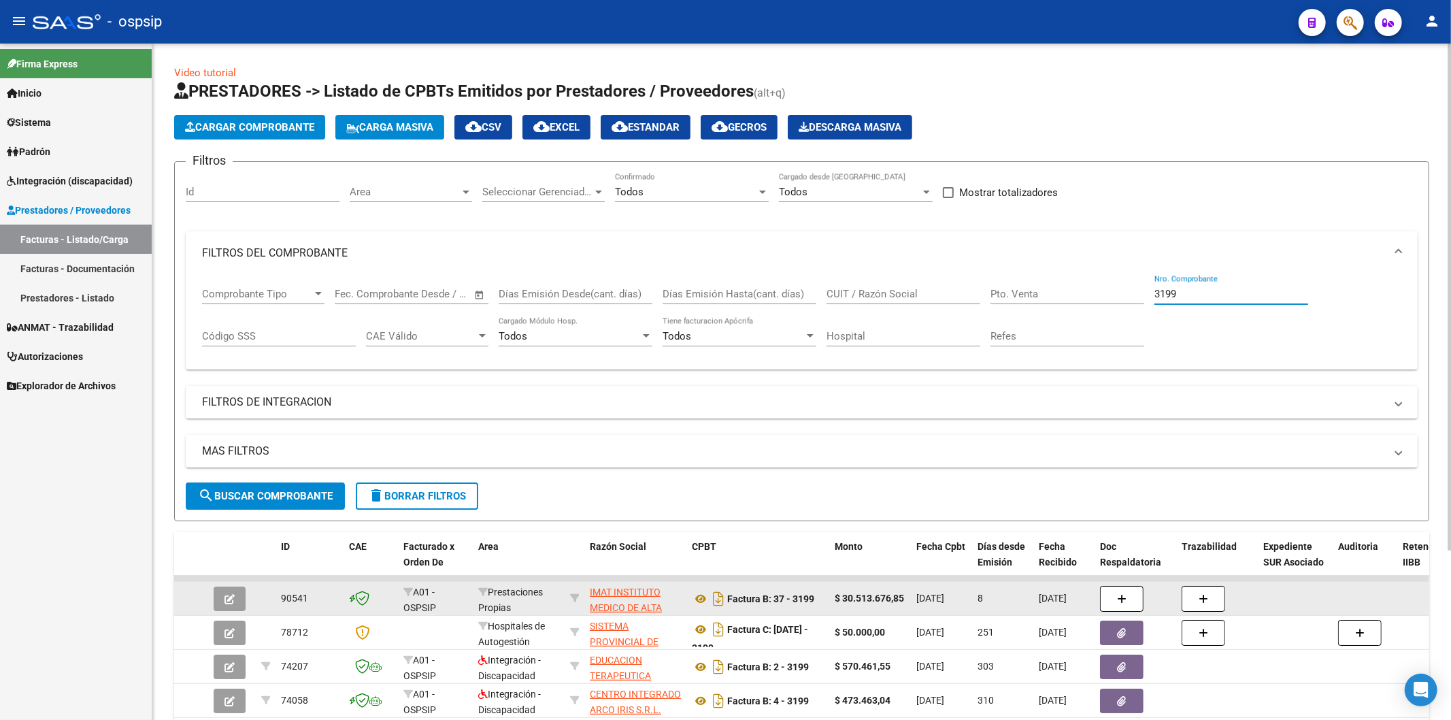
click at [1219, 299] on input "3199" at bounding box center [1231, 294] width 154 height 12
type input "3"
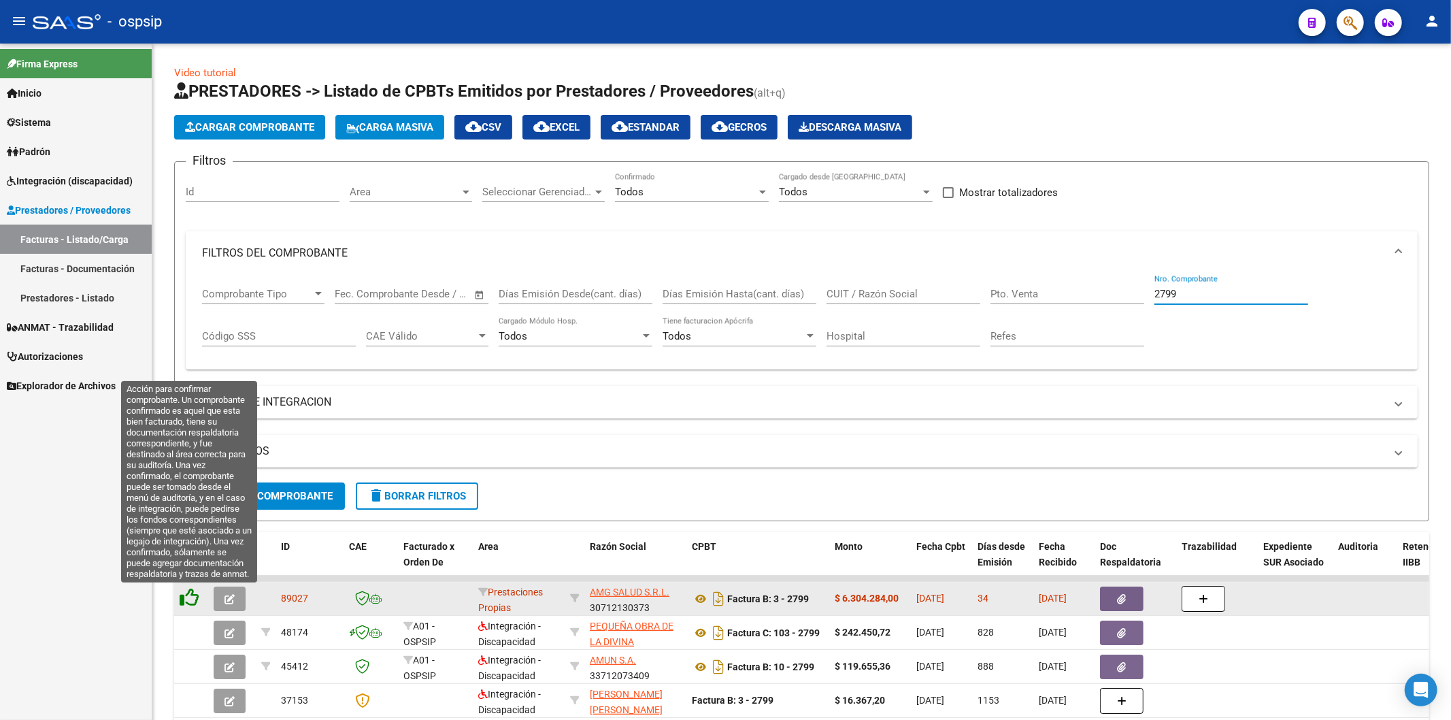
click at [186, 600] on icon at bounding box center [189, 597] width 19 height 19
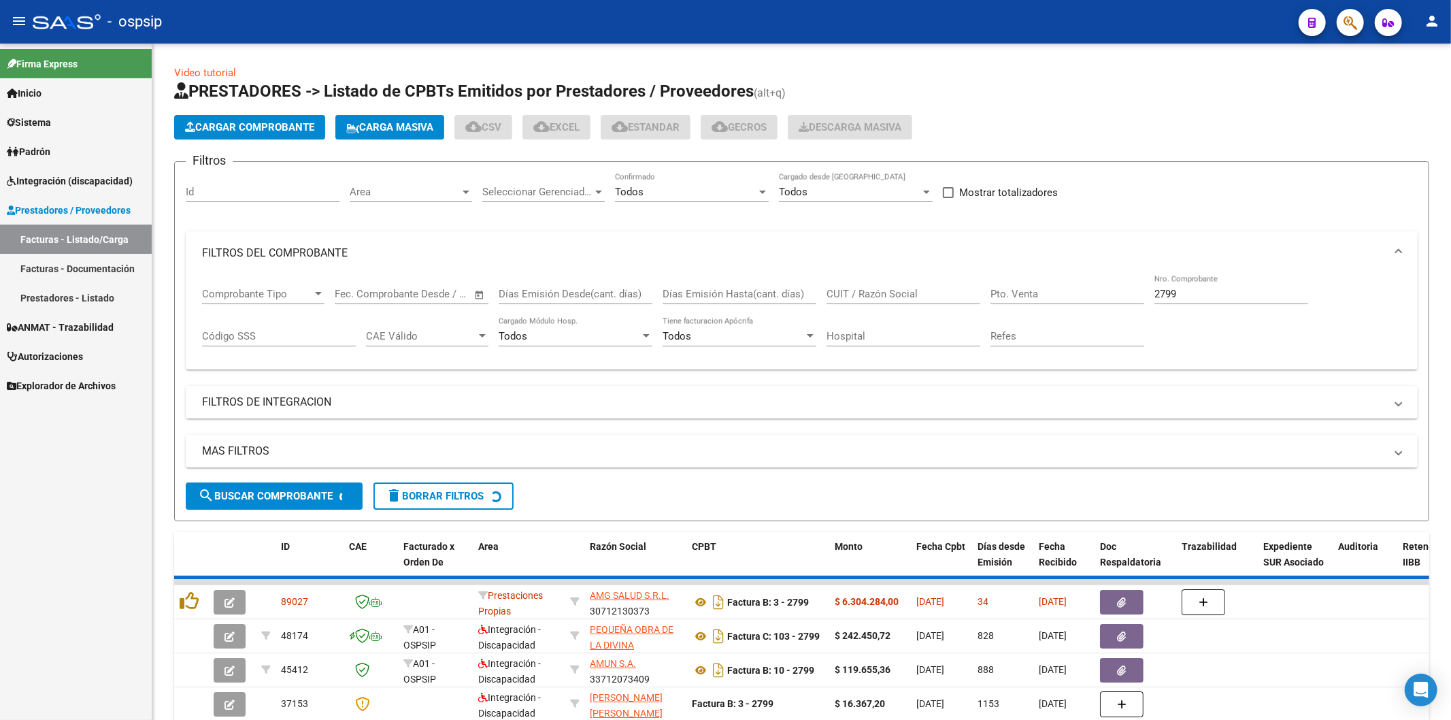
click at [1245, 291] on input "2799" at bounding box center [1231, 294] width 154 height 12
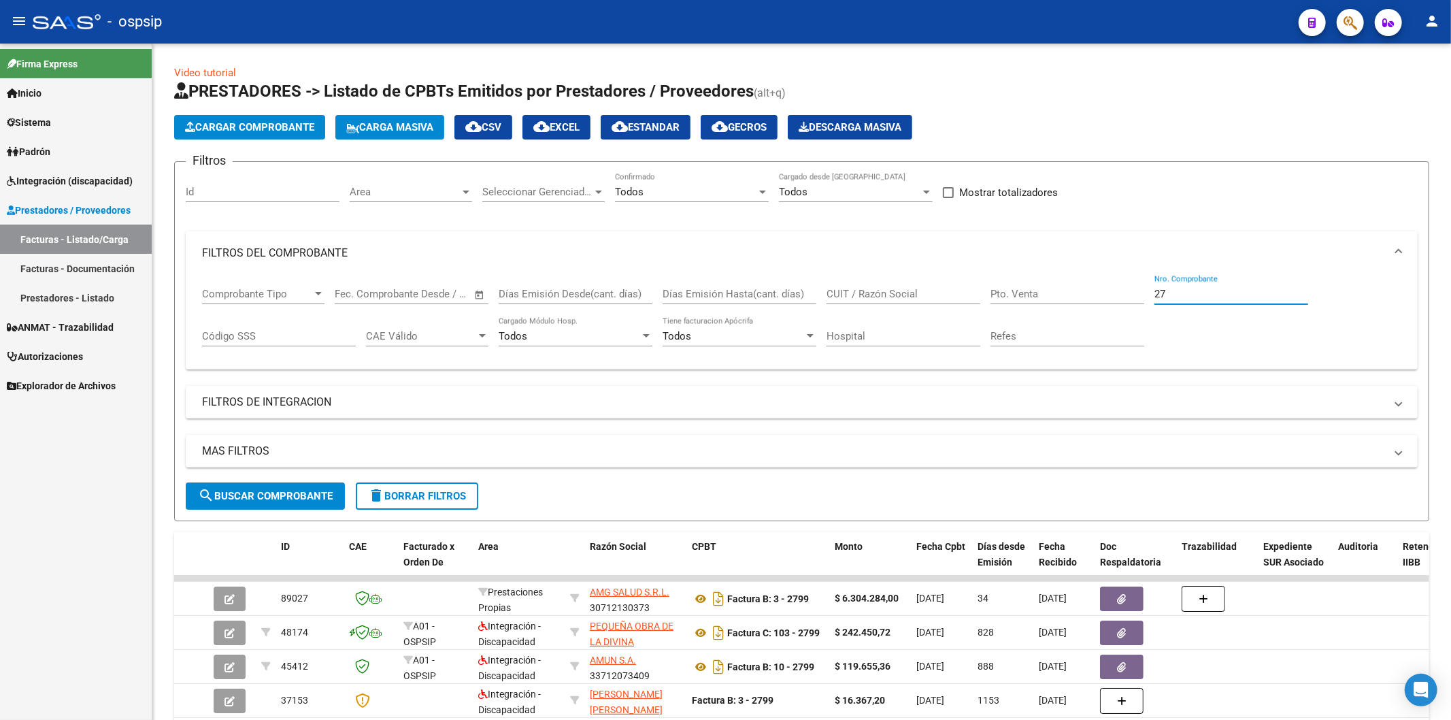
type input "2"
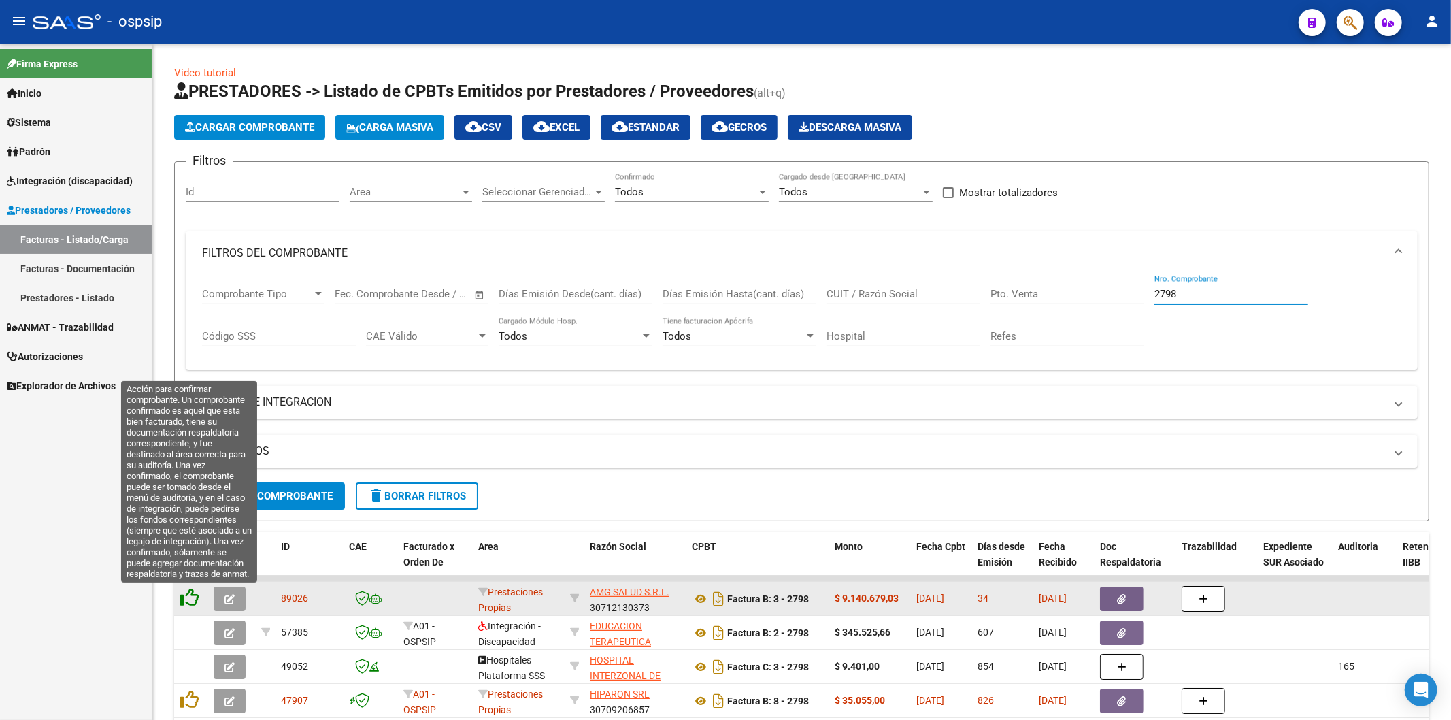
click at [193, 600] on icon at bounding box center [189, 597] width 19 height 19
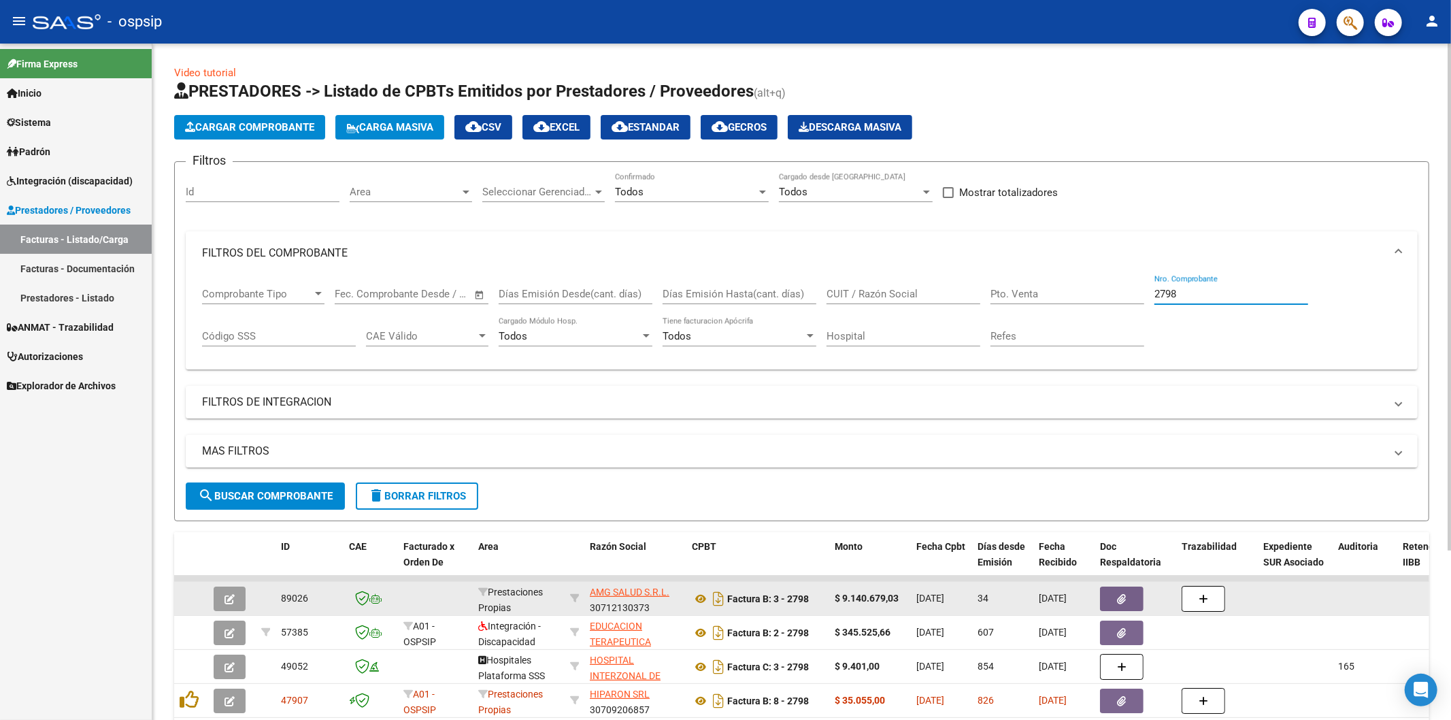
click at [1228, 297] on input "2798" at bounding box center [1231, 294] width 154 height 12
type input "2"
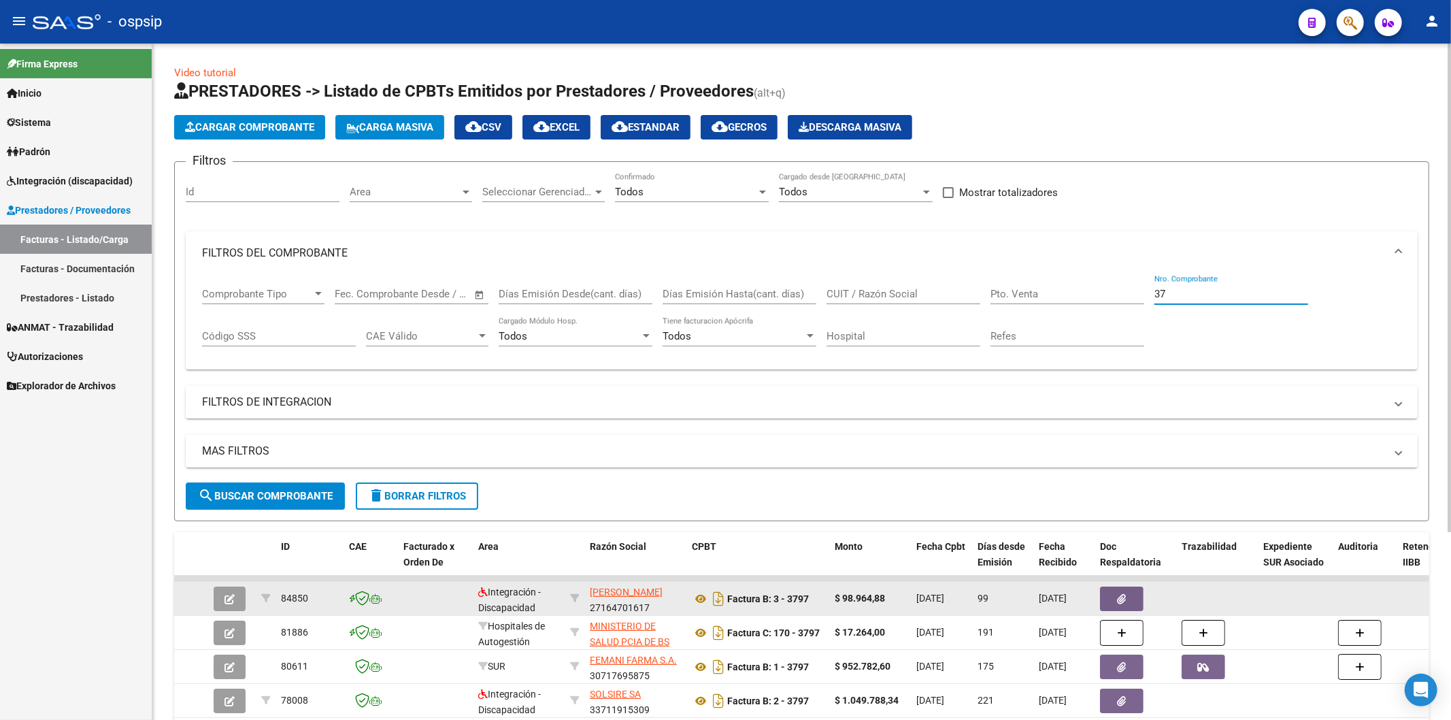
type input "3"
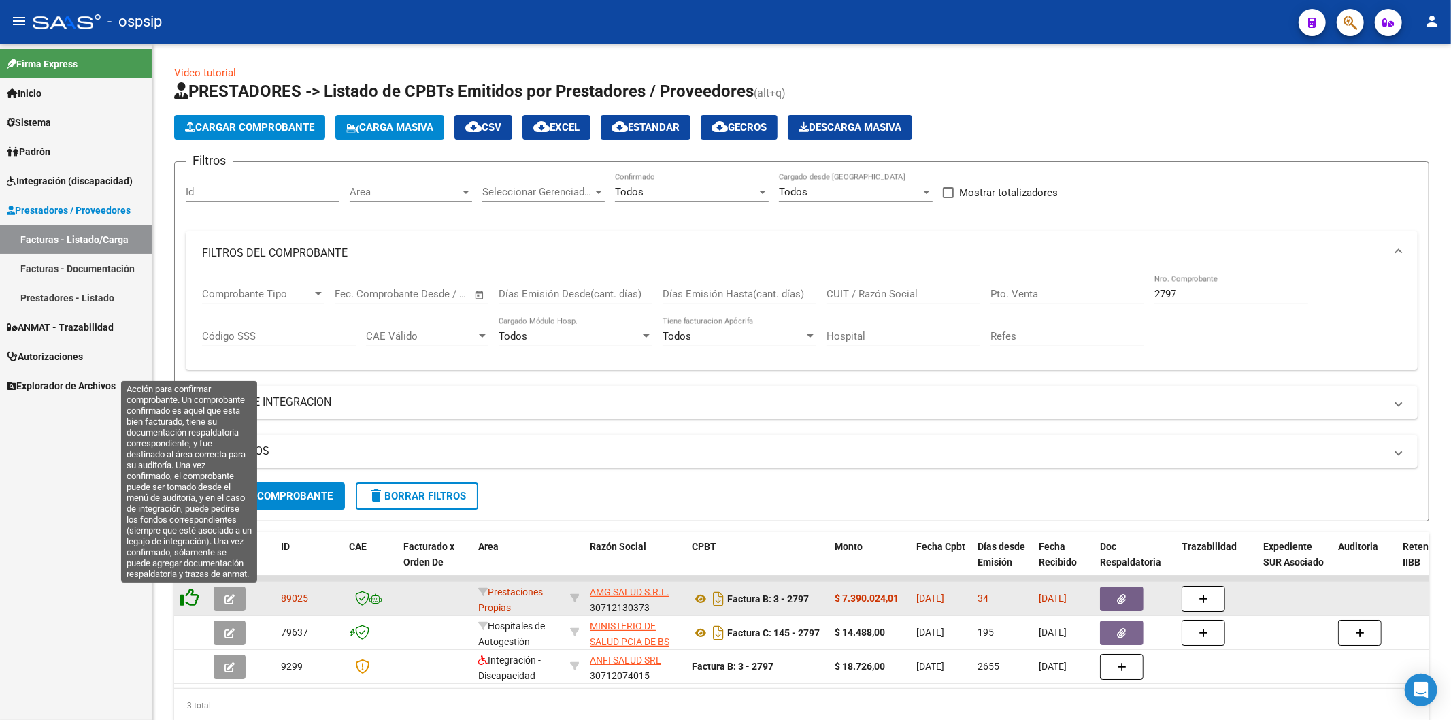
click at [195, 603] on icon at bounding box center [189, 597] width 19 height 19
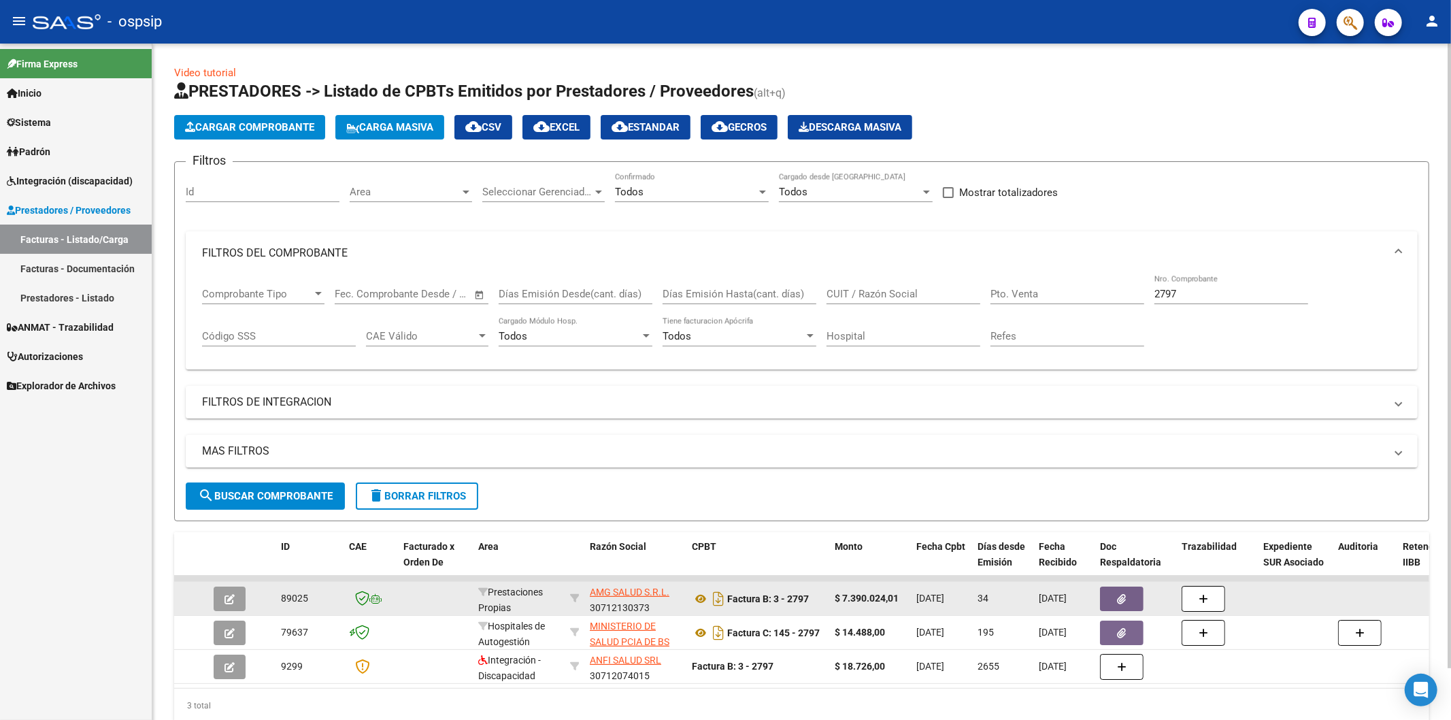
click at [1276, 293] on input "2797" at bounding box center [1231, 294] width 154 height 12
type input "2"
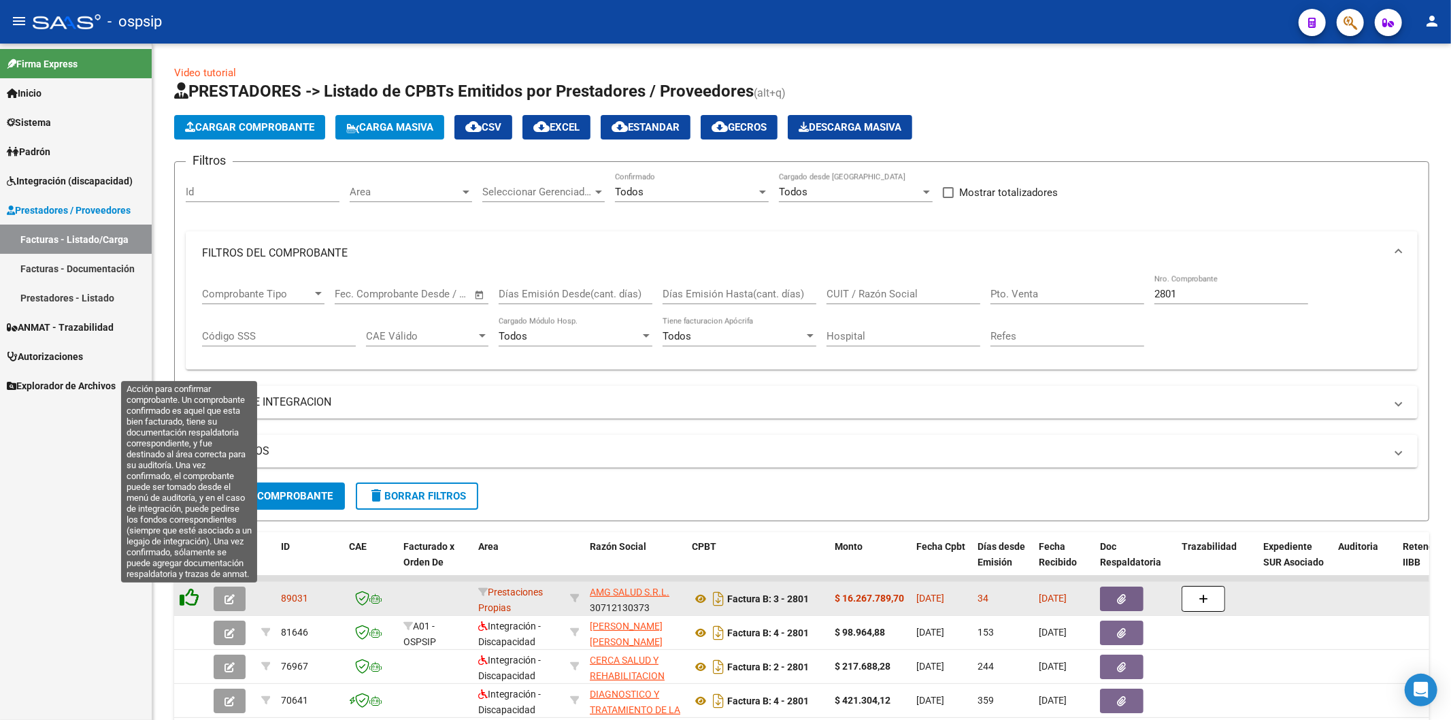
click at [195, 598] on icon at bounding box center [189, 597] width 19 height 19
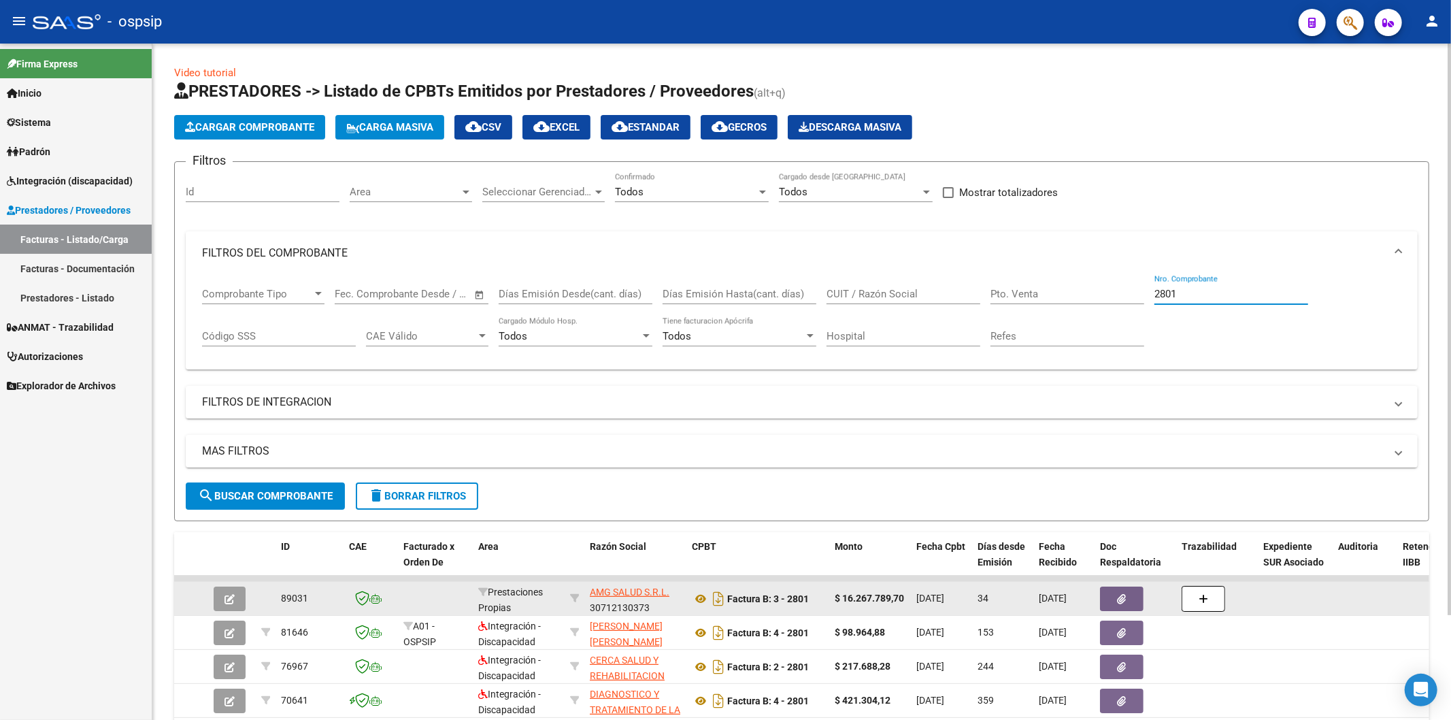
click at [1238, 292] on input "2801" at bounding box center [1231, 294] width 154 height 12
type input "2"
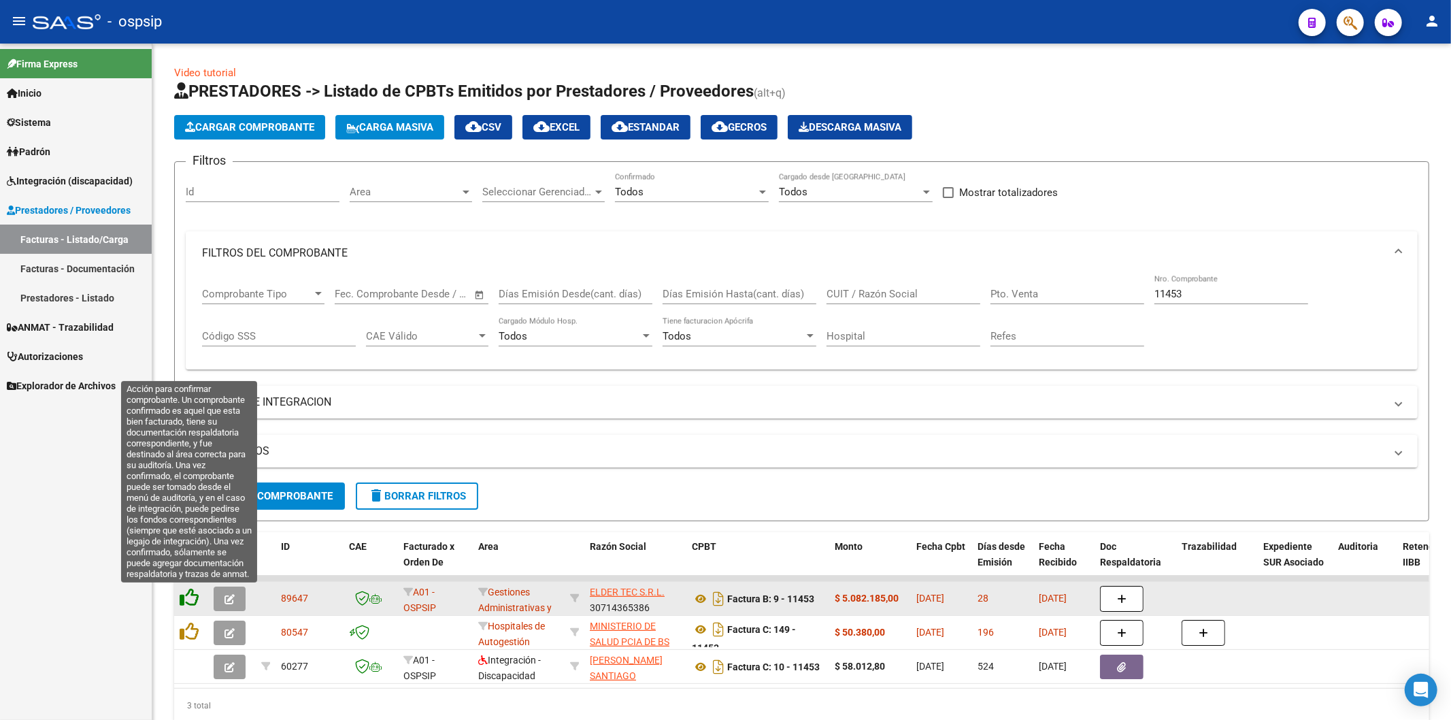
click at [191, 594] on icon at bounding box center [189, 597] width 19 height 19
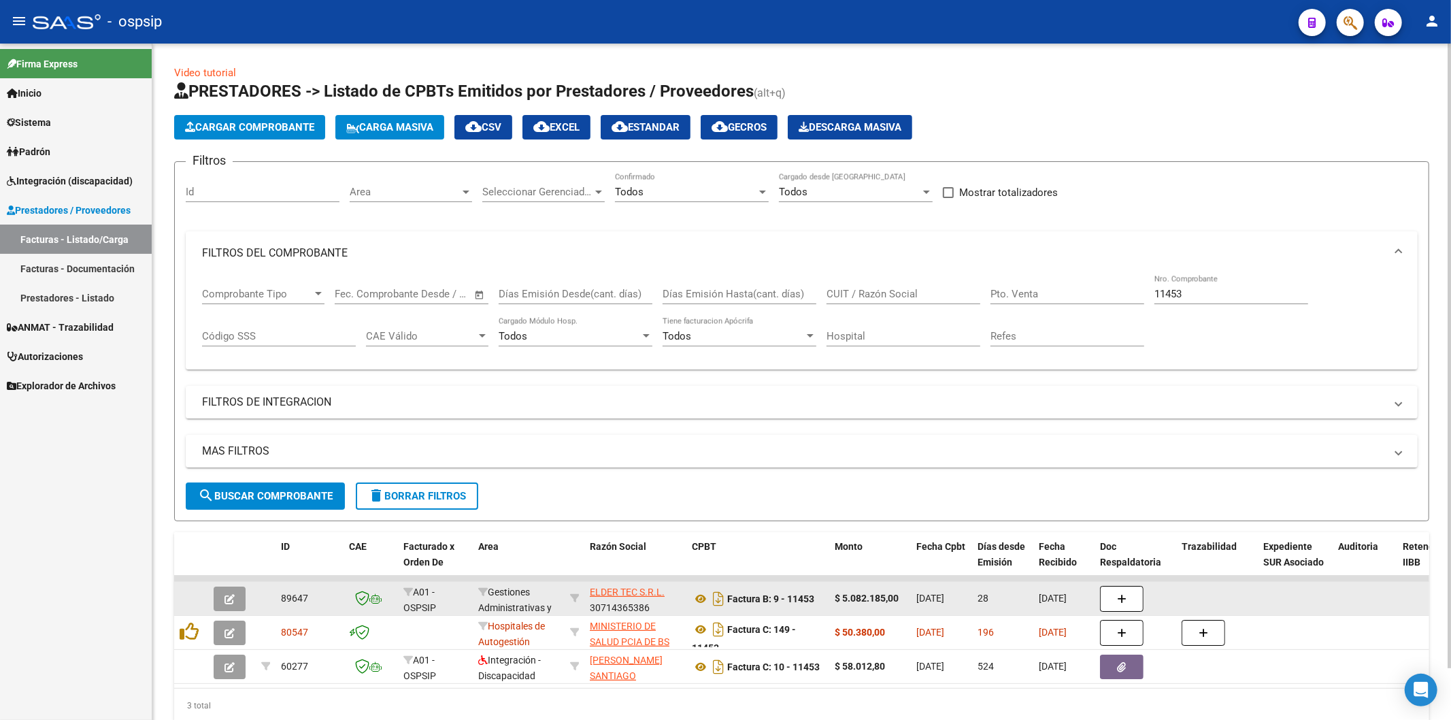
click at [1234, 286] on div "11453 Nro. Comprobante" at bounding box center [1231, 289] width 154 height 29
type input "1"
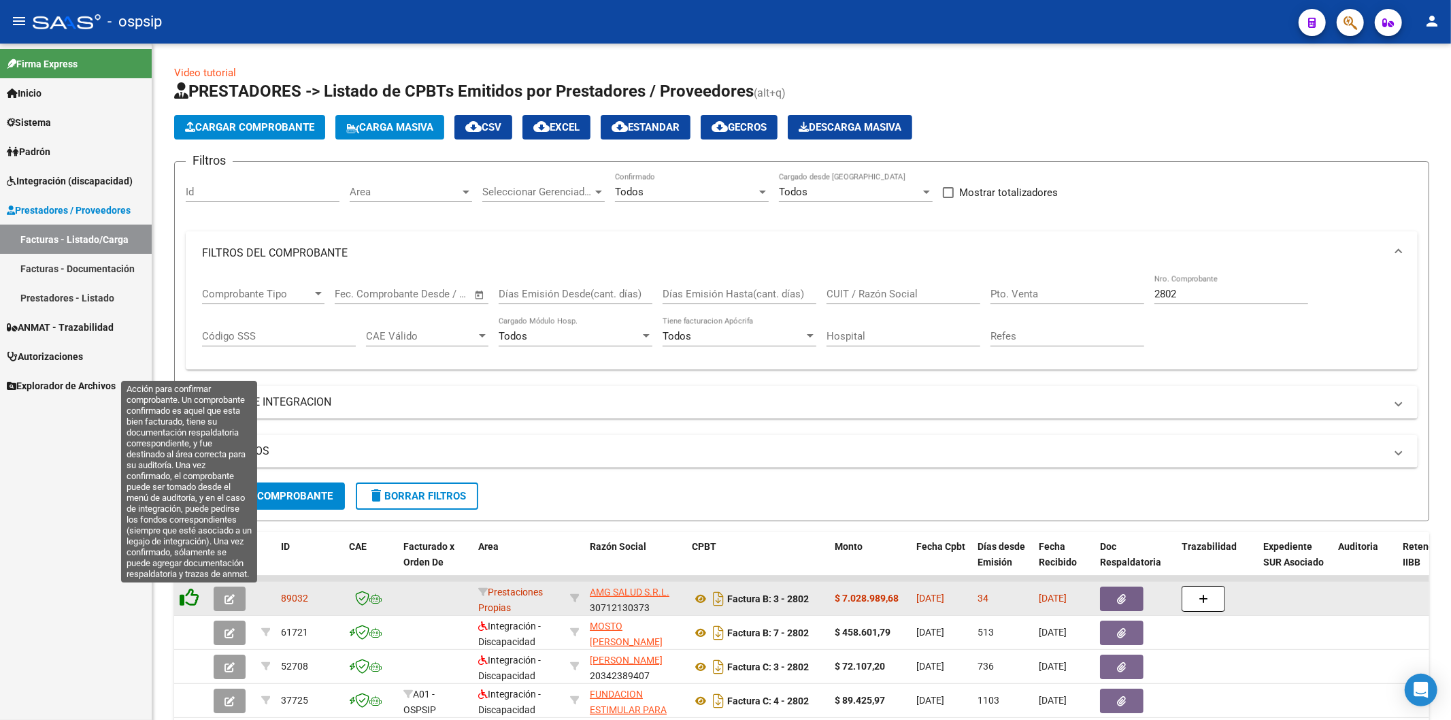
click at [191, 594] on icon at bounding box center [189, 597] width 19 height 19
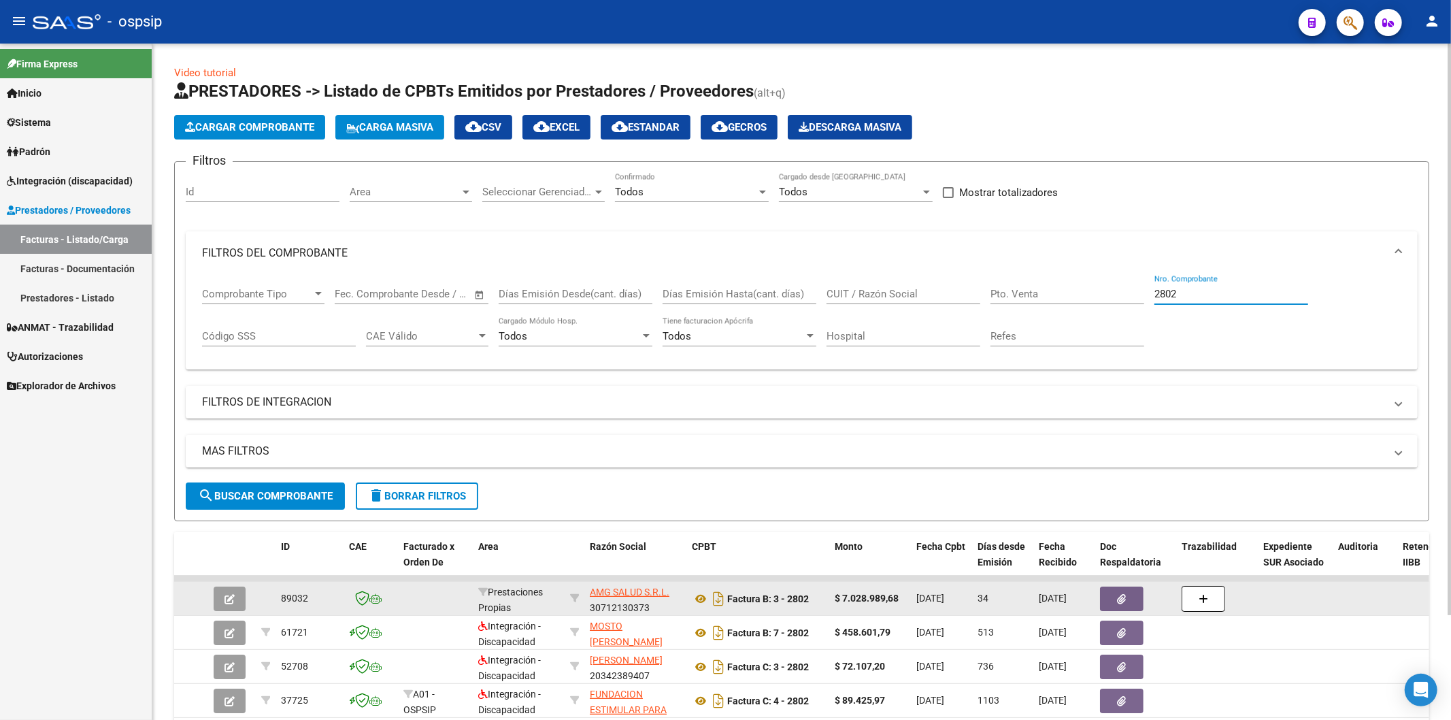
click at [1202, 294] on input "2802" at bounding box center [1231, 294] width 154 height 12
type input "2"
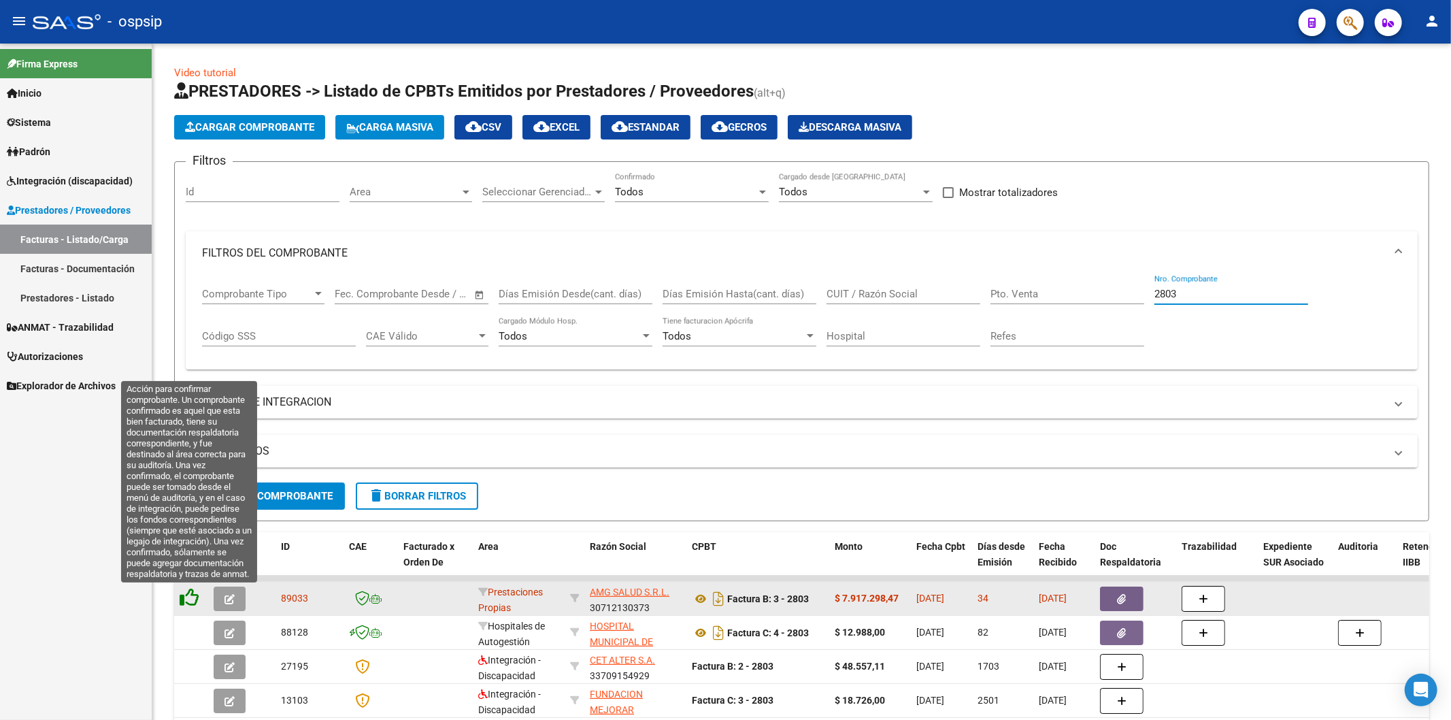
click at [186, 599] on icon at bounding box center [189, 597] width 19 height 19
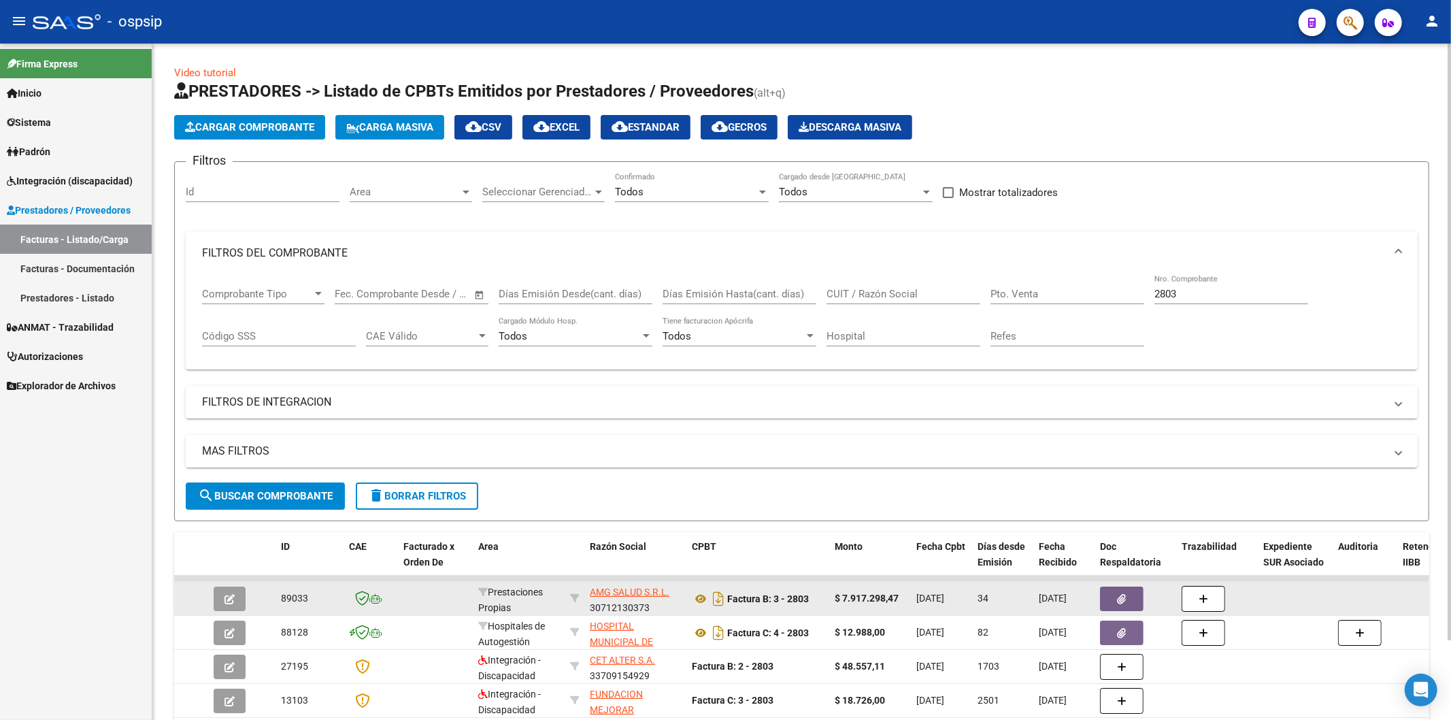
click at [1205, 294] on input "2803" at bounding box center [1231, 294] width 154 height 12
type input "2"
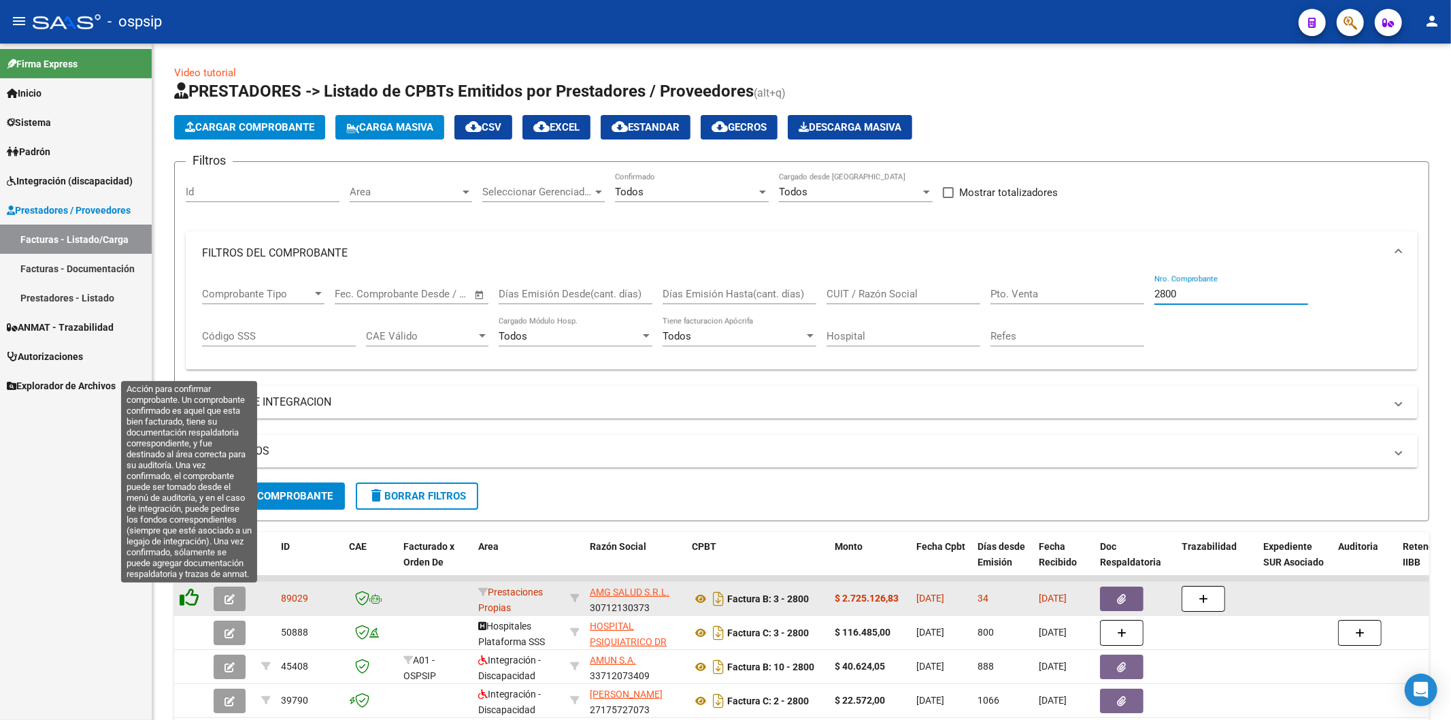
click at [192, 601] on icon at bounding box center [189, 597] width 19 height 19
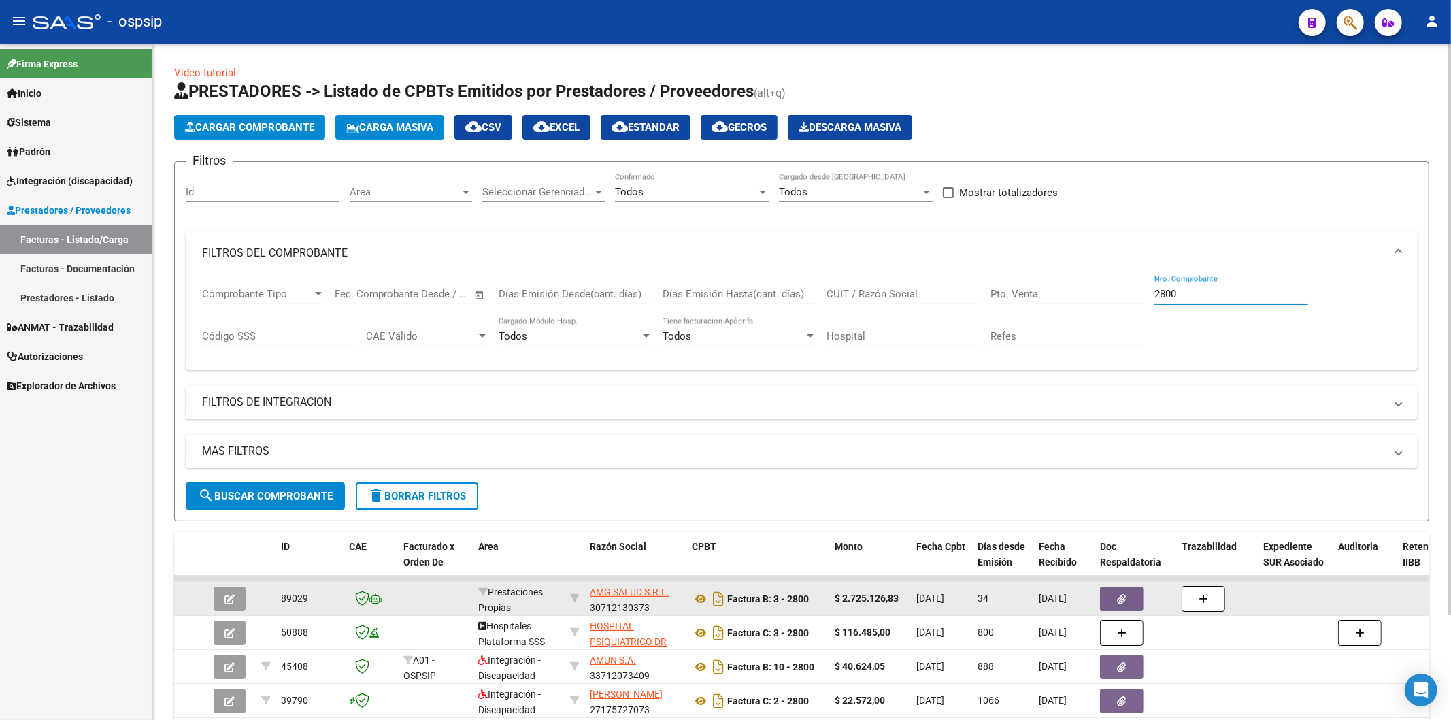
click at [1253, 293] on input "2800" at bounding box center [1231, 294] width 154 height 12
type input "2"
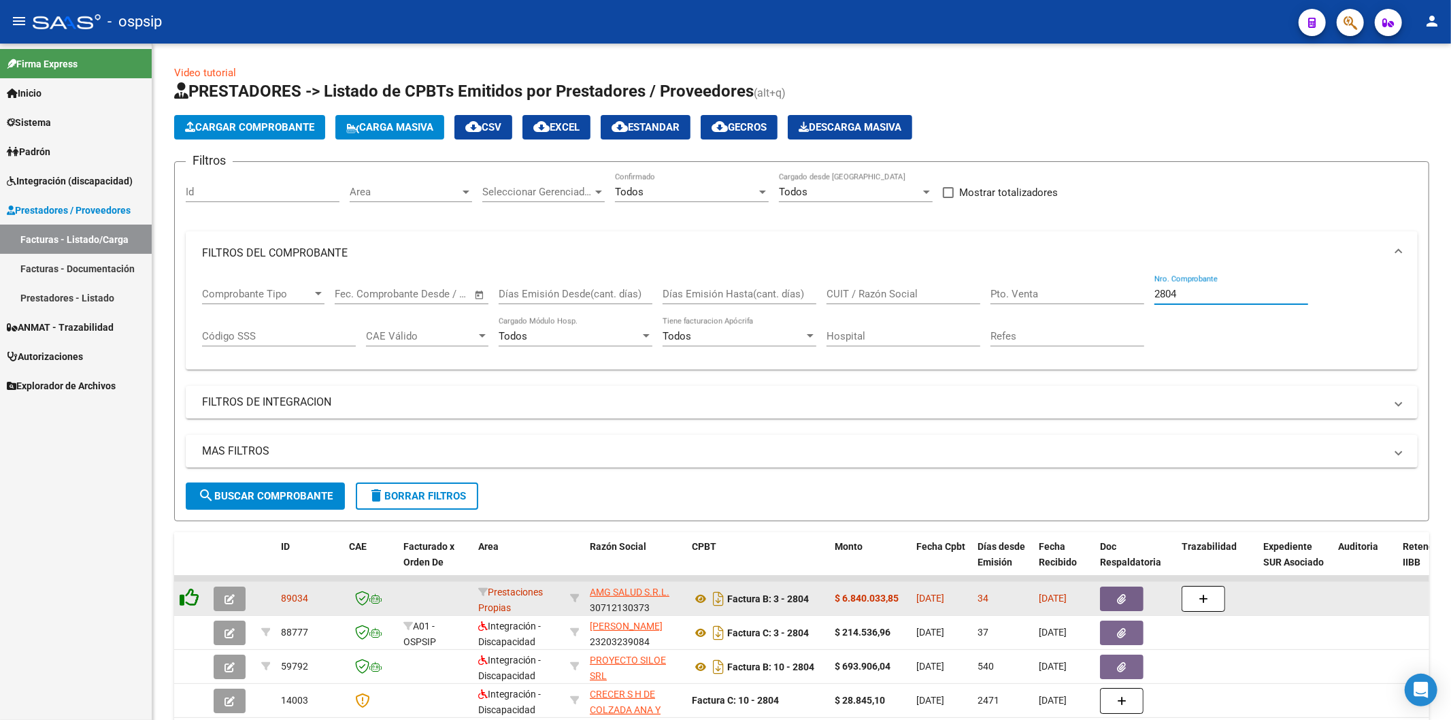
type input "2804"
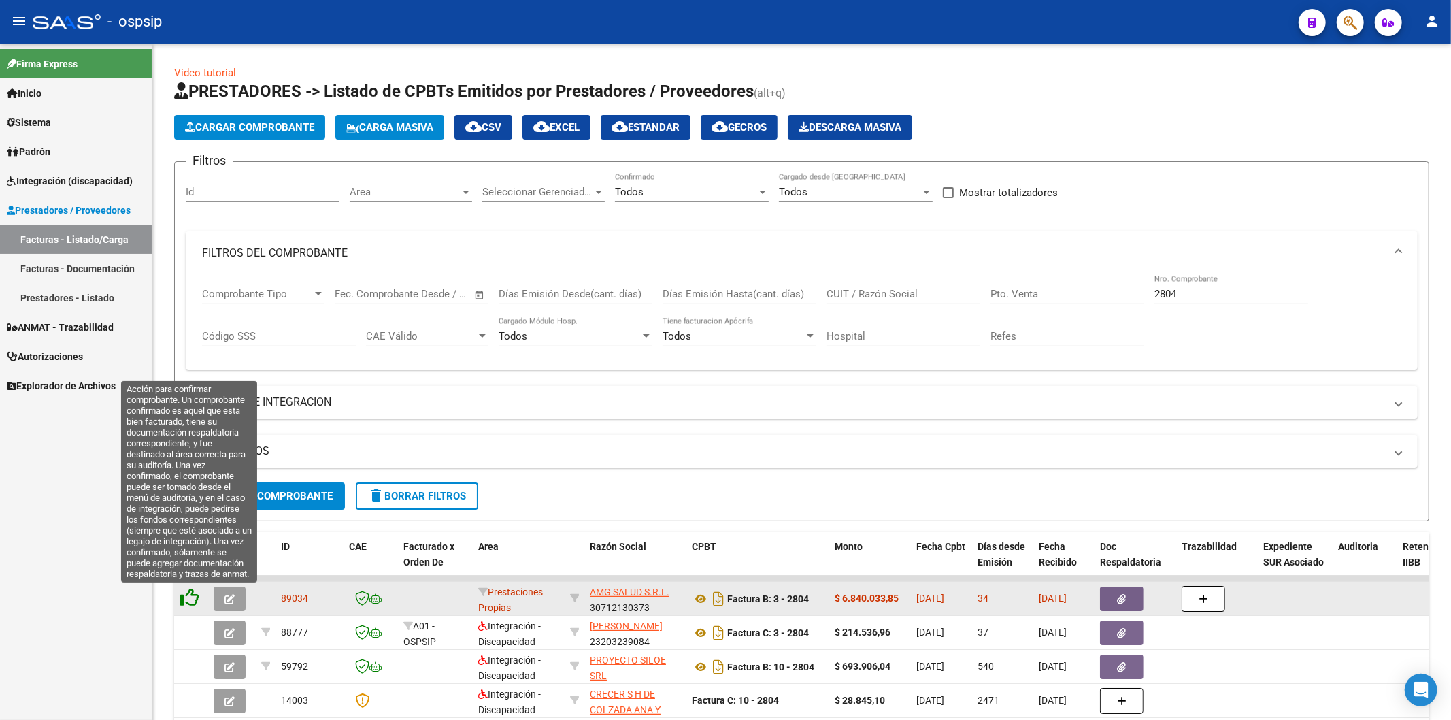
click at [186, 599] on icon at bounding box center [189, 597] width 19 height 19
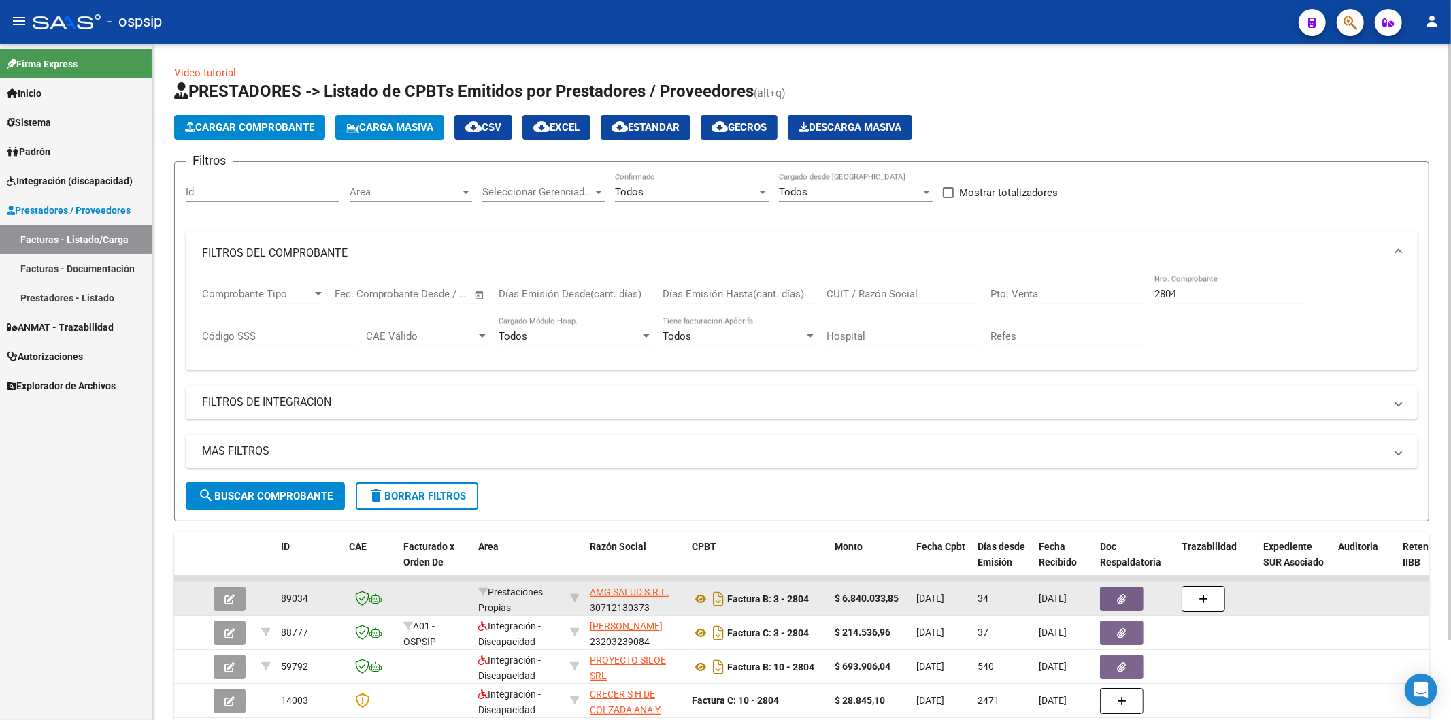
click at [1206, 294] on input "2804" at bounding box center [1231, 294] width 154 height 12
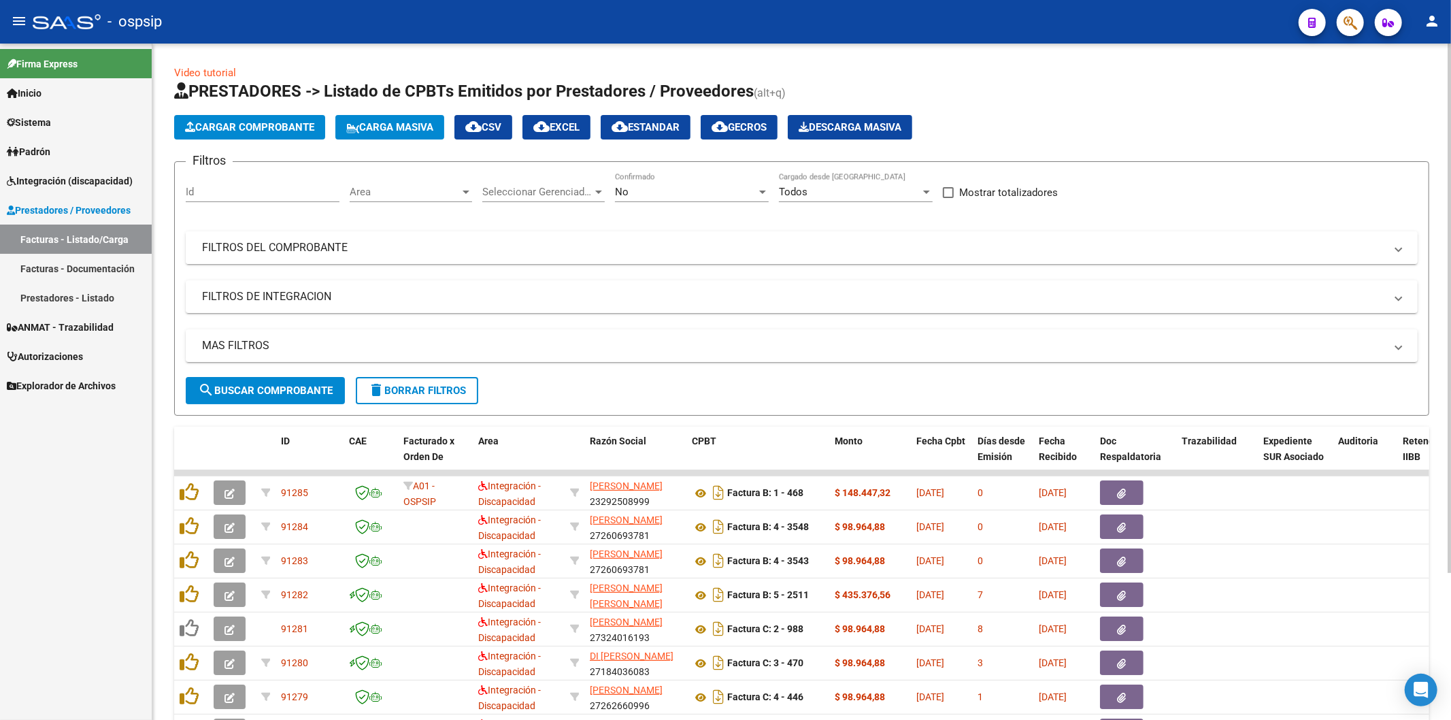
click at [1003, 248] on mat-panel-title "FILTROS DEL COMPROBANTE" at bounding box center [793, 247] width 1183 height 15
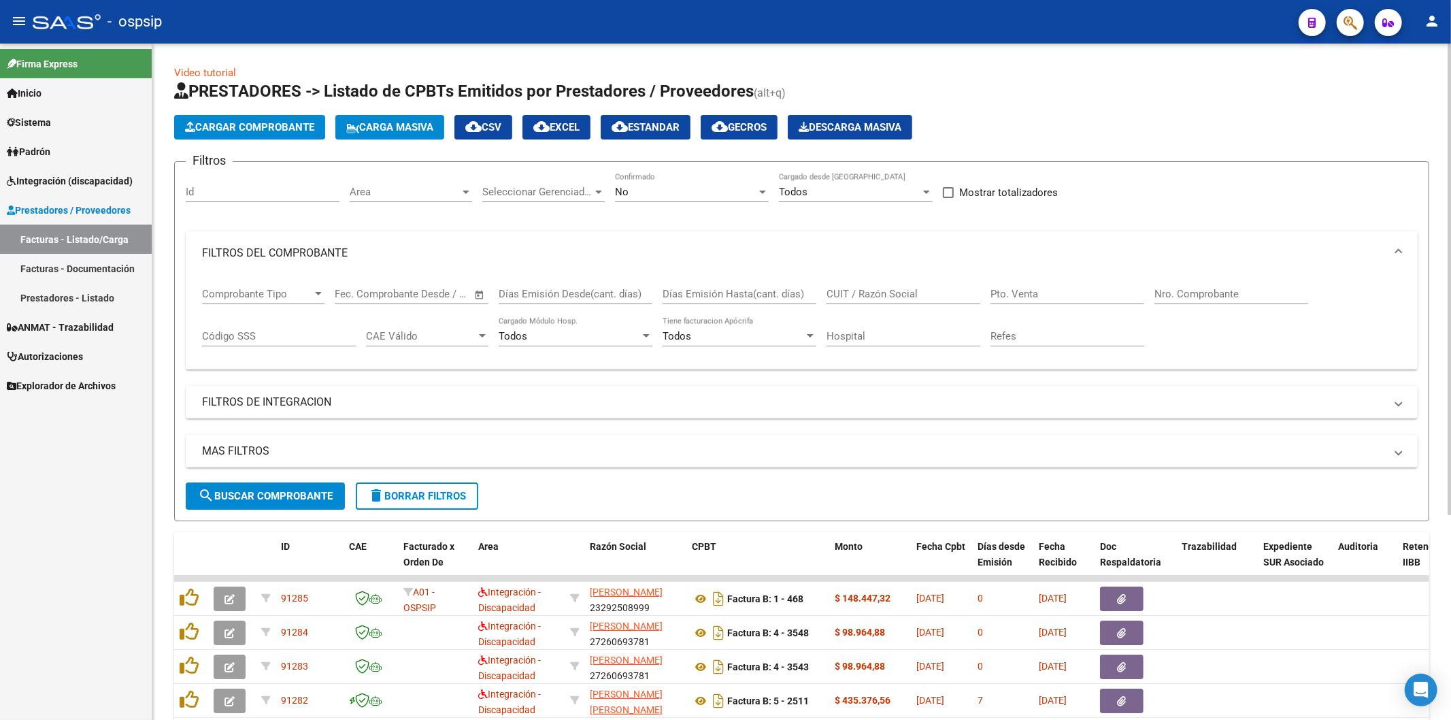
click at [749, 194] on div "No" at bounding box center [685, 192] width 141 height 12
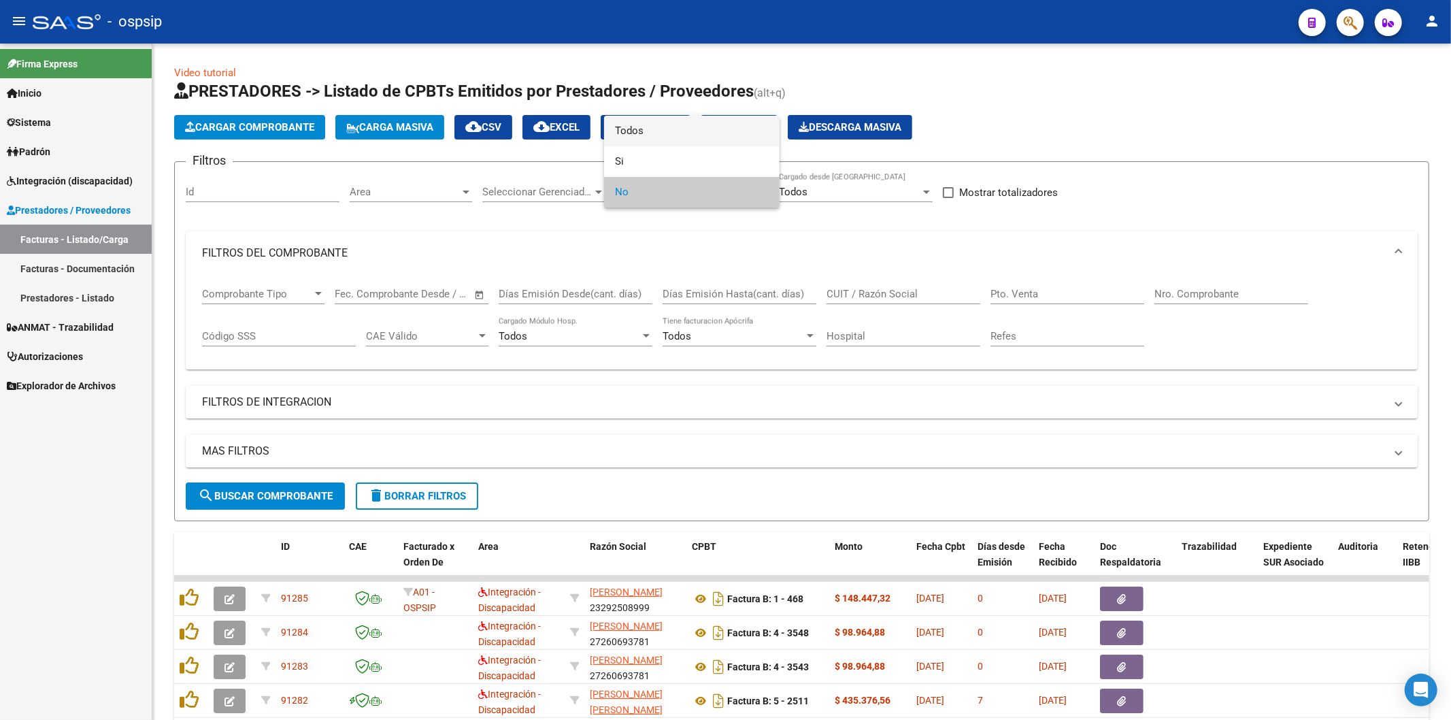
click at [717, 137] on span "Todos" at bounding box center [692, 131] width 154 height 31
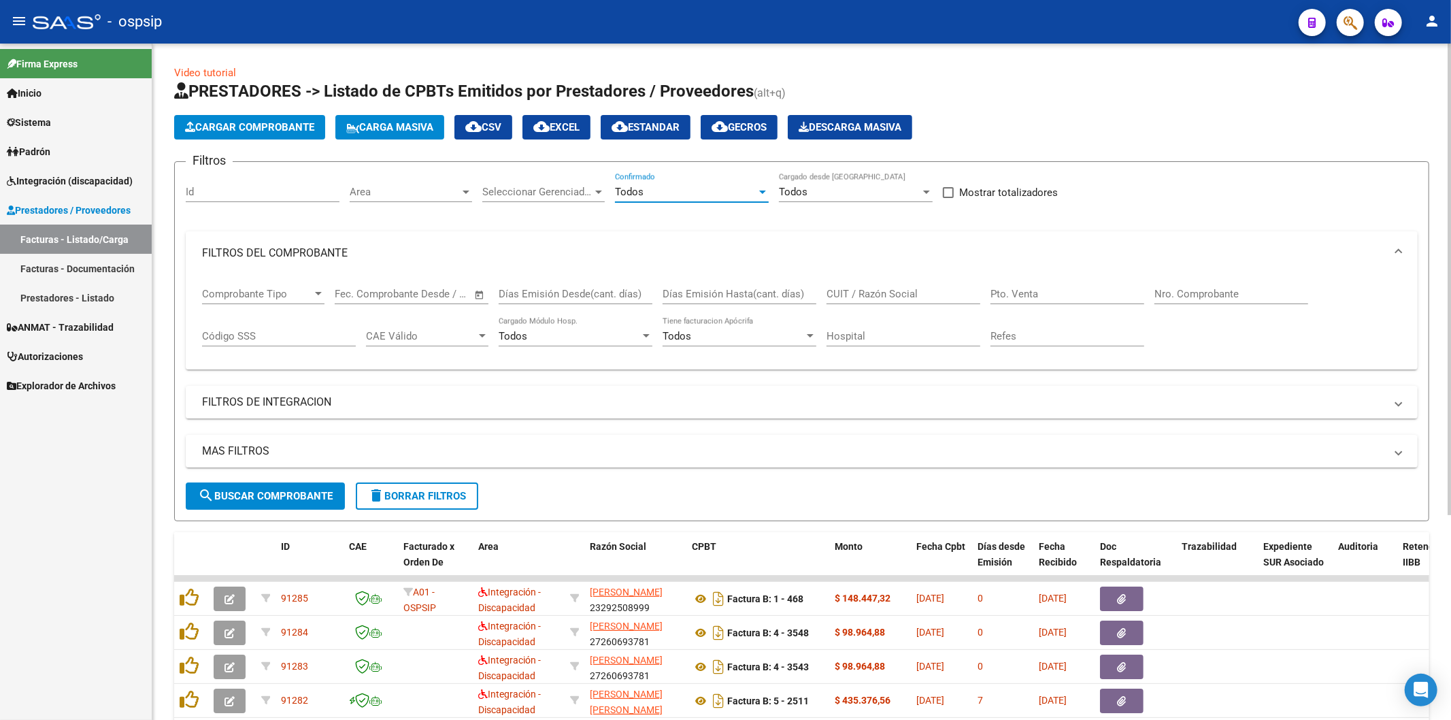
click at [1233, 297] on input "Nro. Comprobante" at bounding box center [1231, 294] width 154 height 12
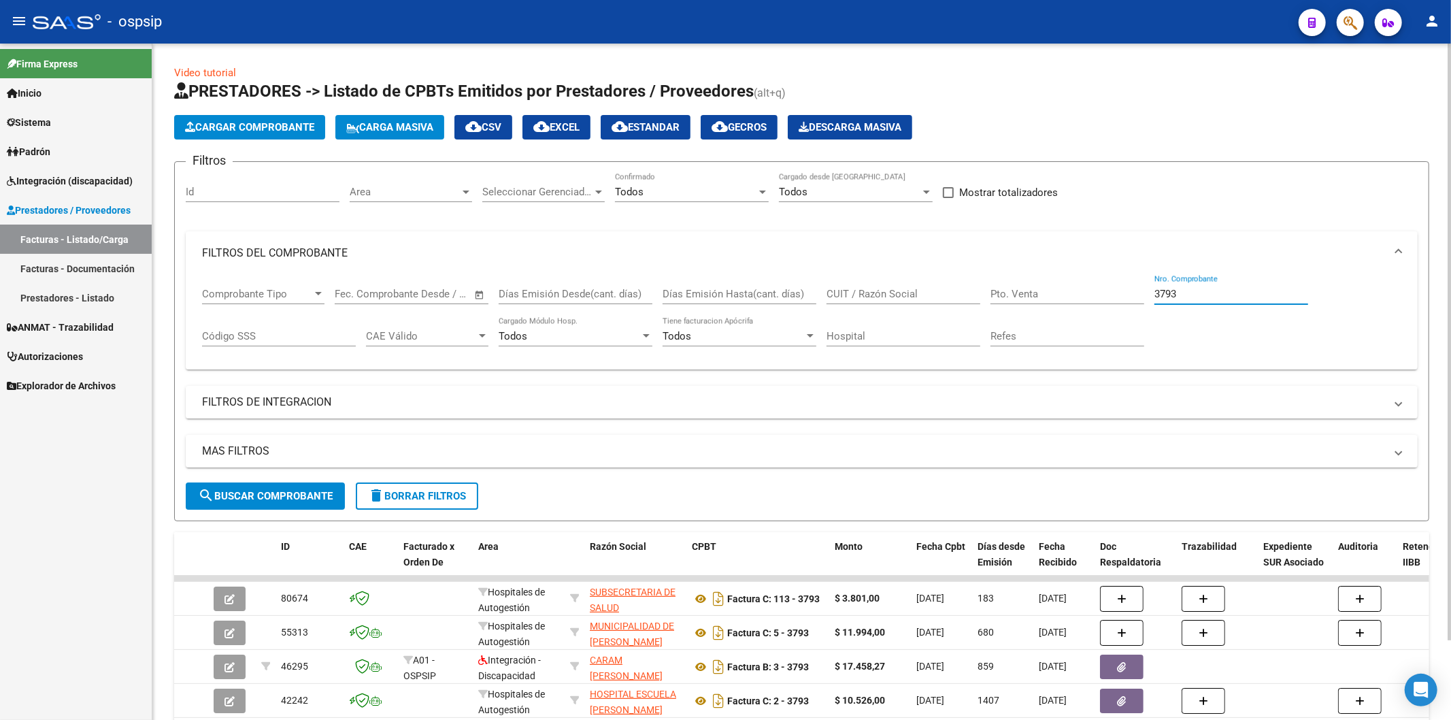
scroll to position [91, 0]
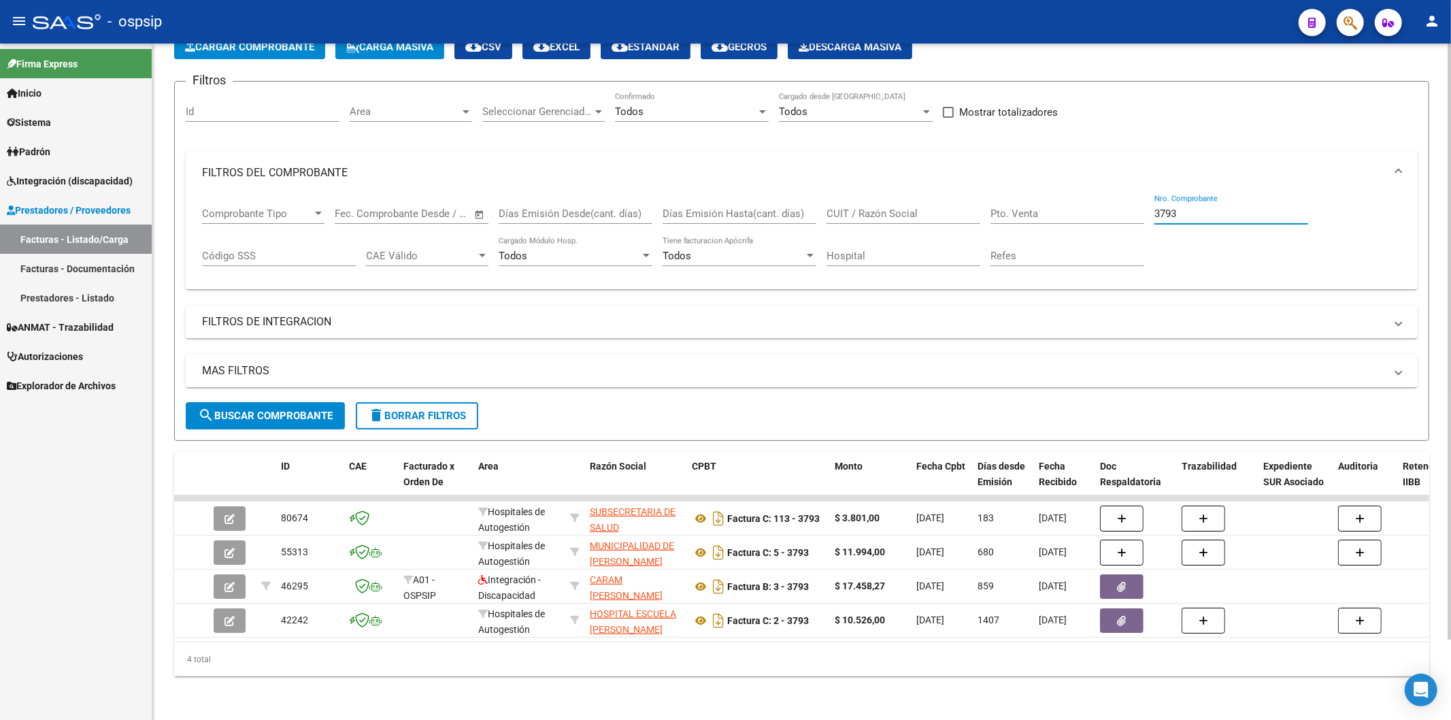
click at [1213, 207] on input "3793" at bounding box center [1231, 213] width 154 height 12
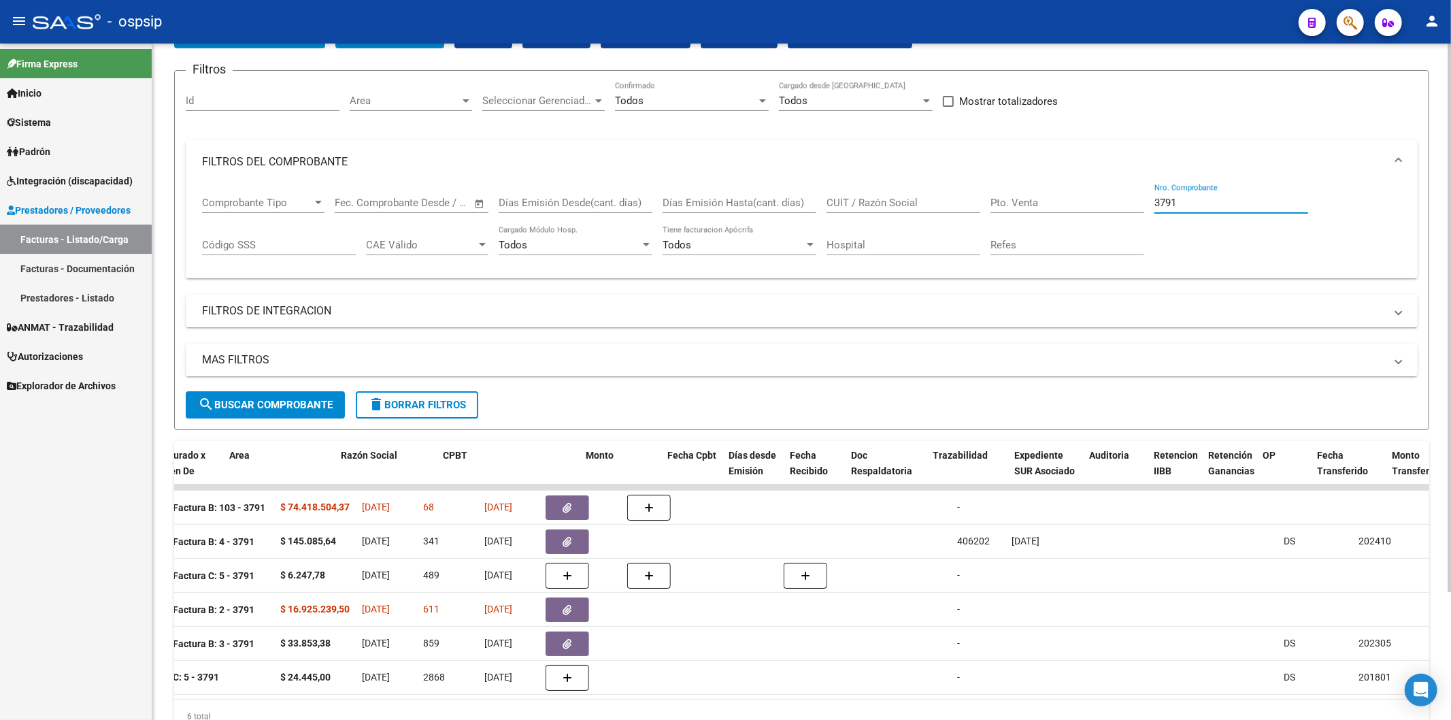
scroll to position [0, 0]
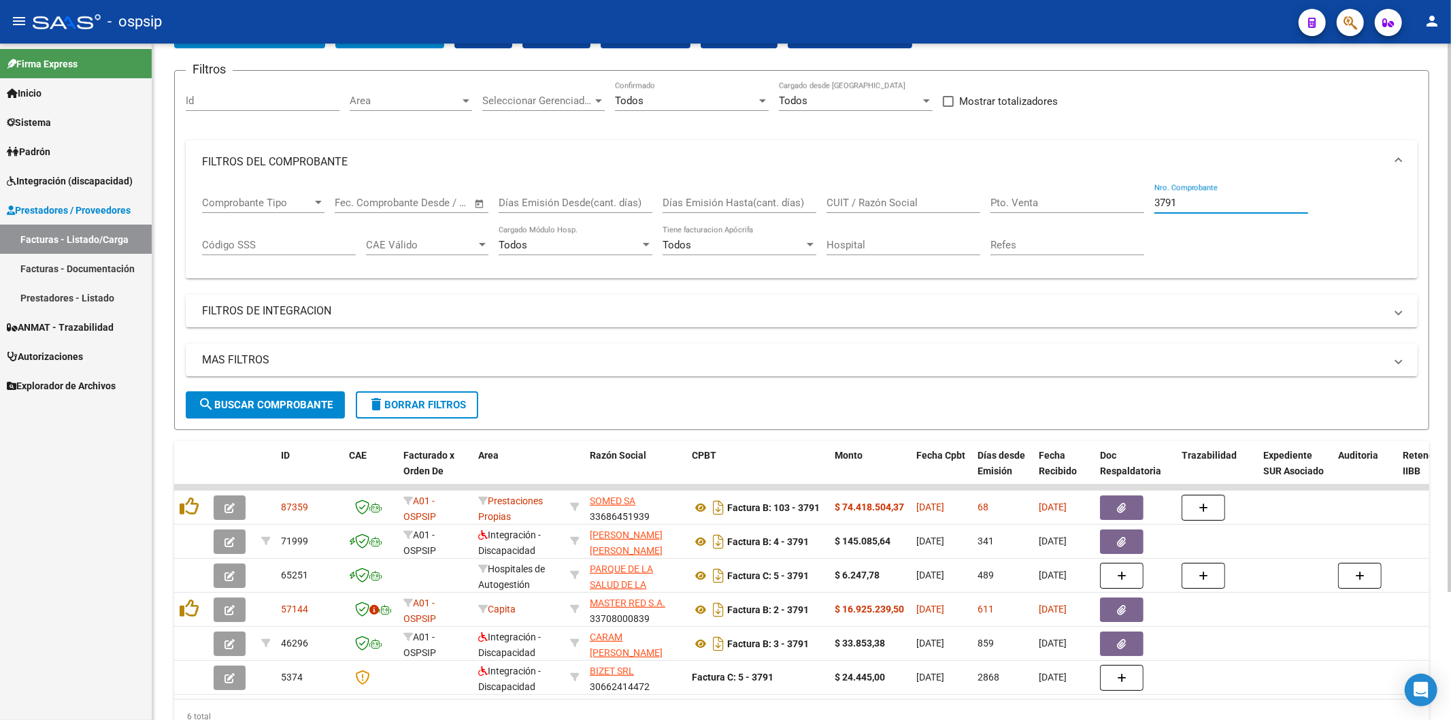
click at [1212, 201] on input "3791" at bounding box center [1231, 203] width 154 height 12
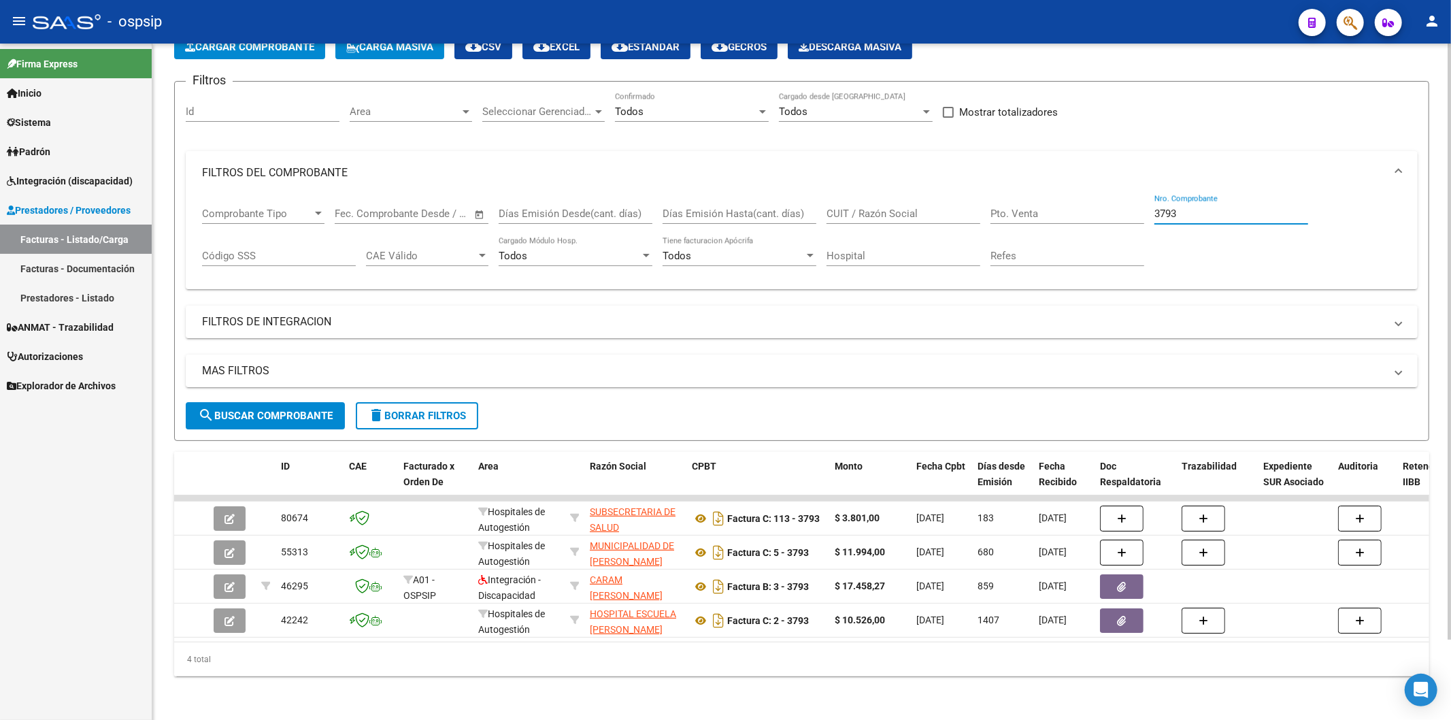
click at [1239, 207] on input "3793" at bounding box center [1231, 213] width 154 height 12
type input "3"
type input "6"
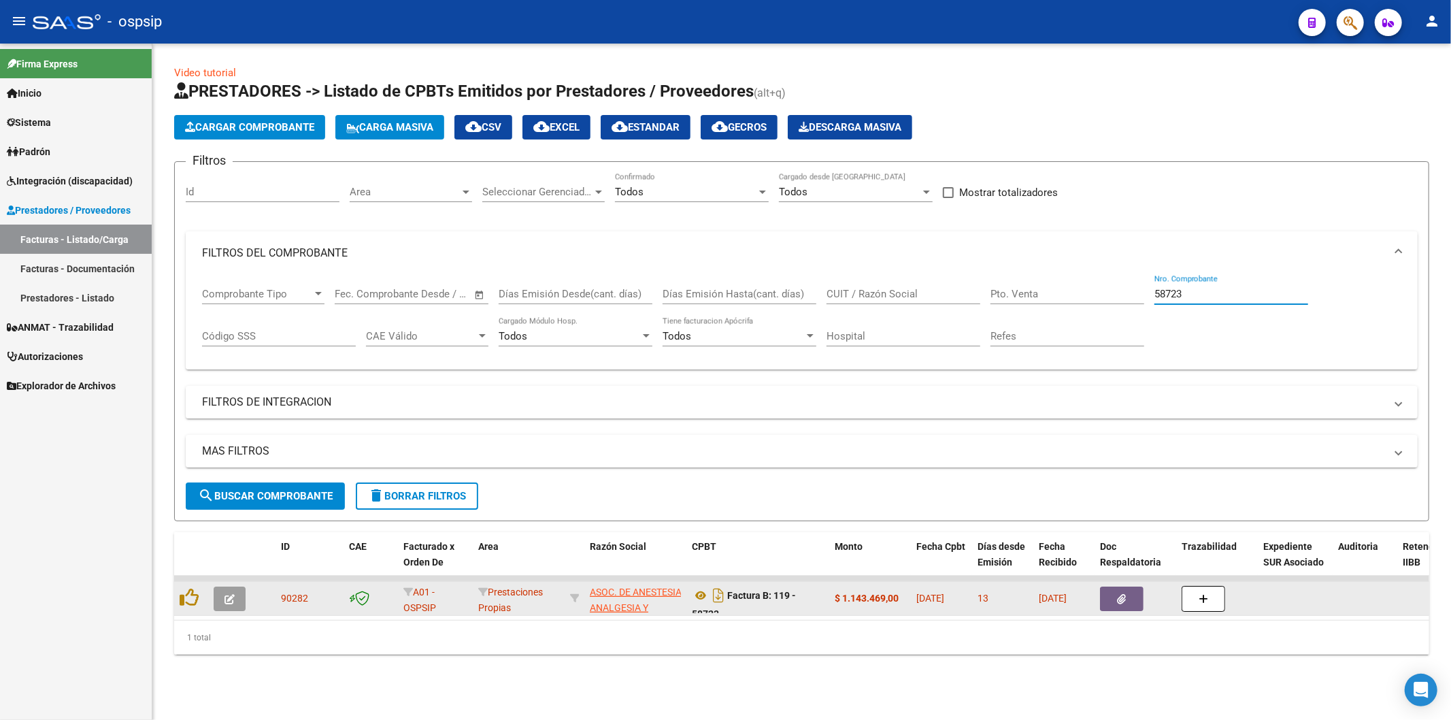
type input "58723"
click at [1130, 599] on button "button" at bounding box center [1122, 598] width 44 height 24
